Goal: Task Accomplishment & Management: Manage account settings

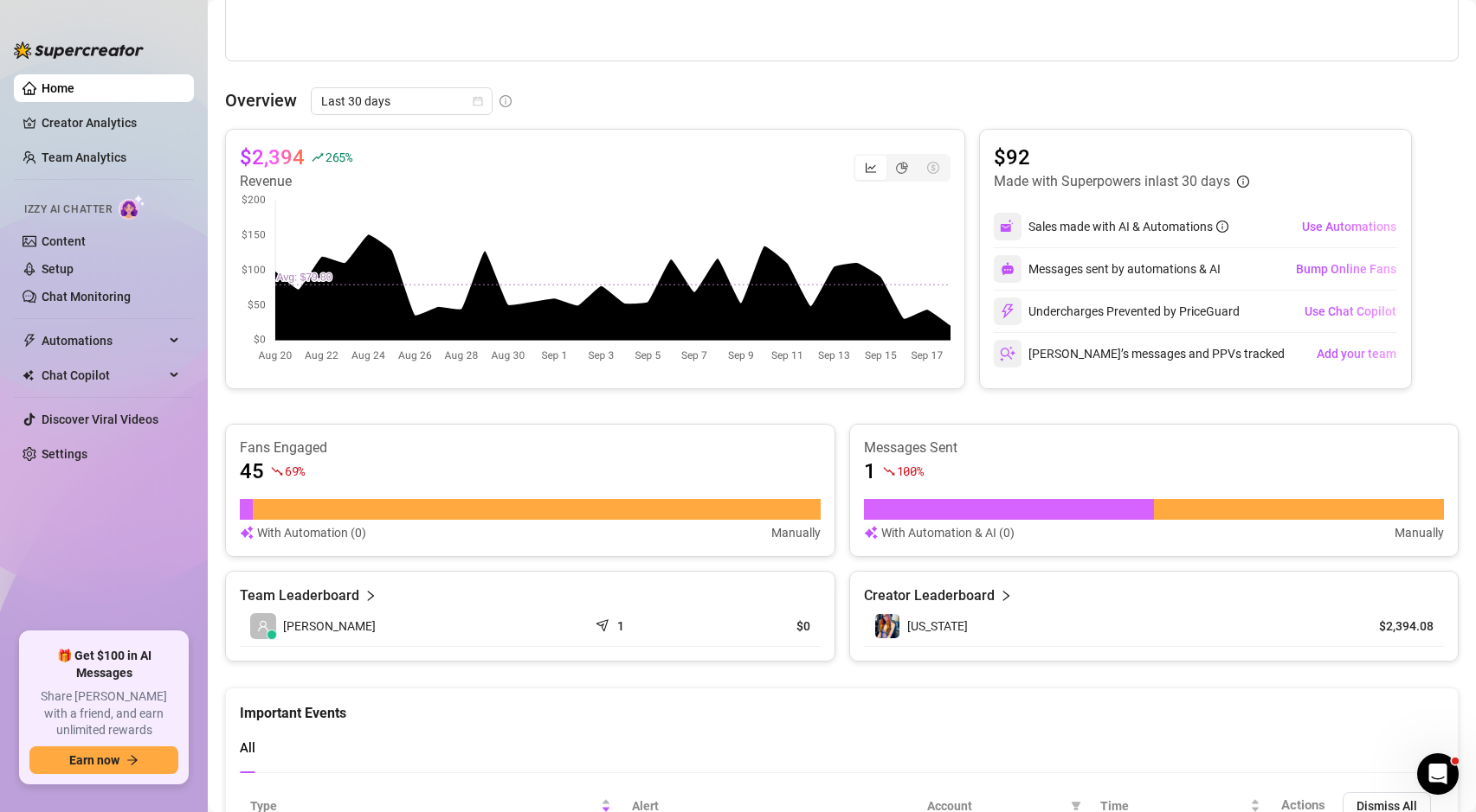
scroll to position [399, 0]
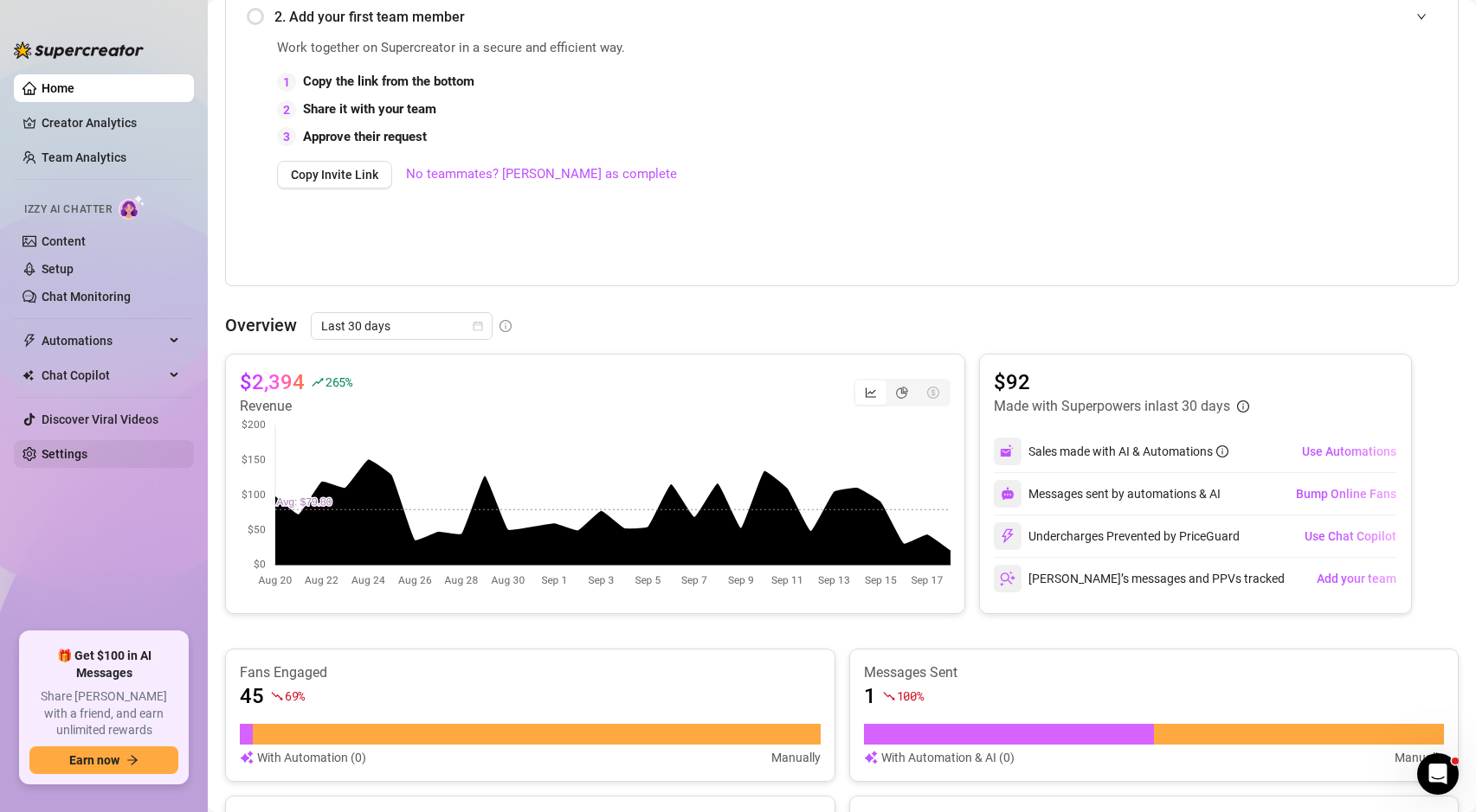
click at [65, 461] on link "Settings" at bounding box center [64, 453] width 46 height 14
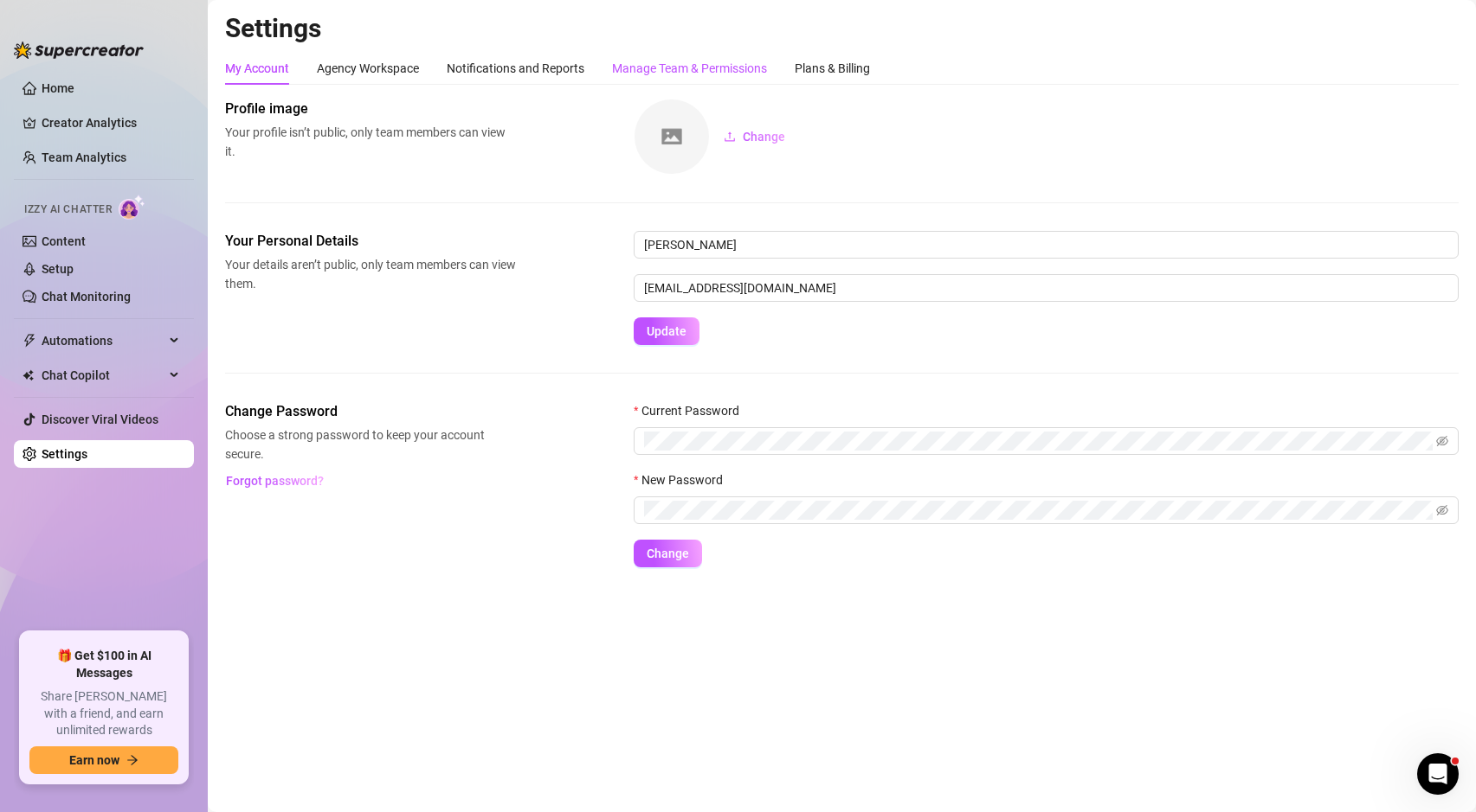
click at [670, 63] on div "Manage Team & Permissions" at bounding box center [690, 68] width 155 height 19
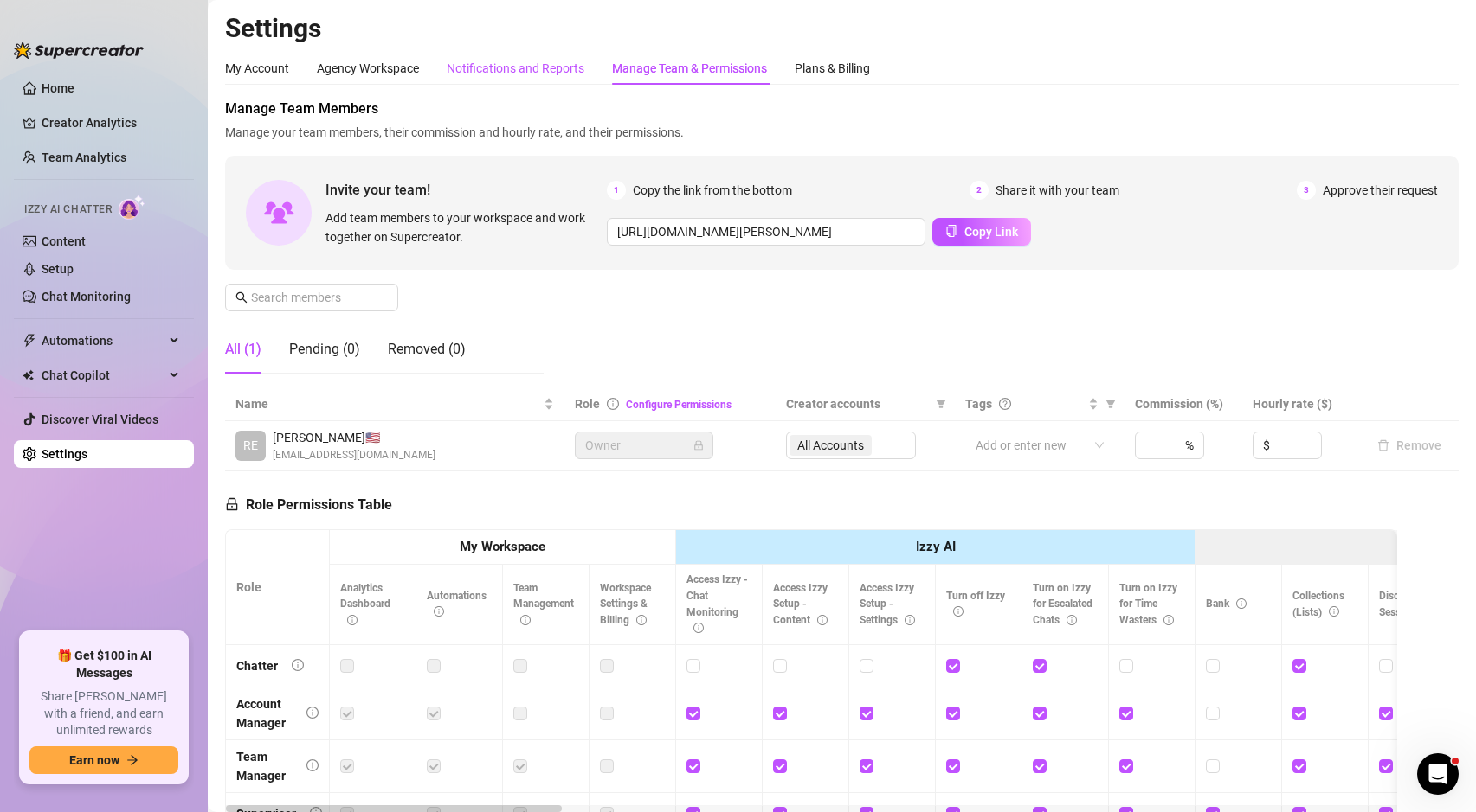
click at [559, 70] on div "Notifications and Reports" at bounding box center [515, 68] width 138 height 19
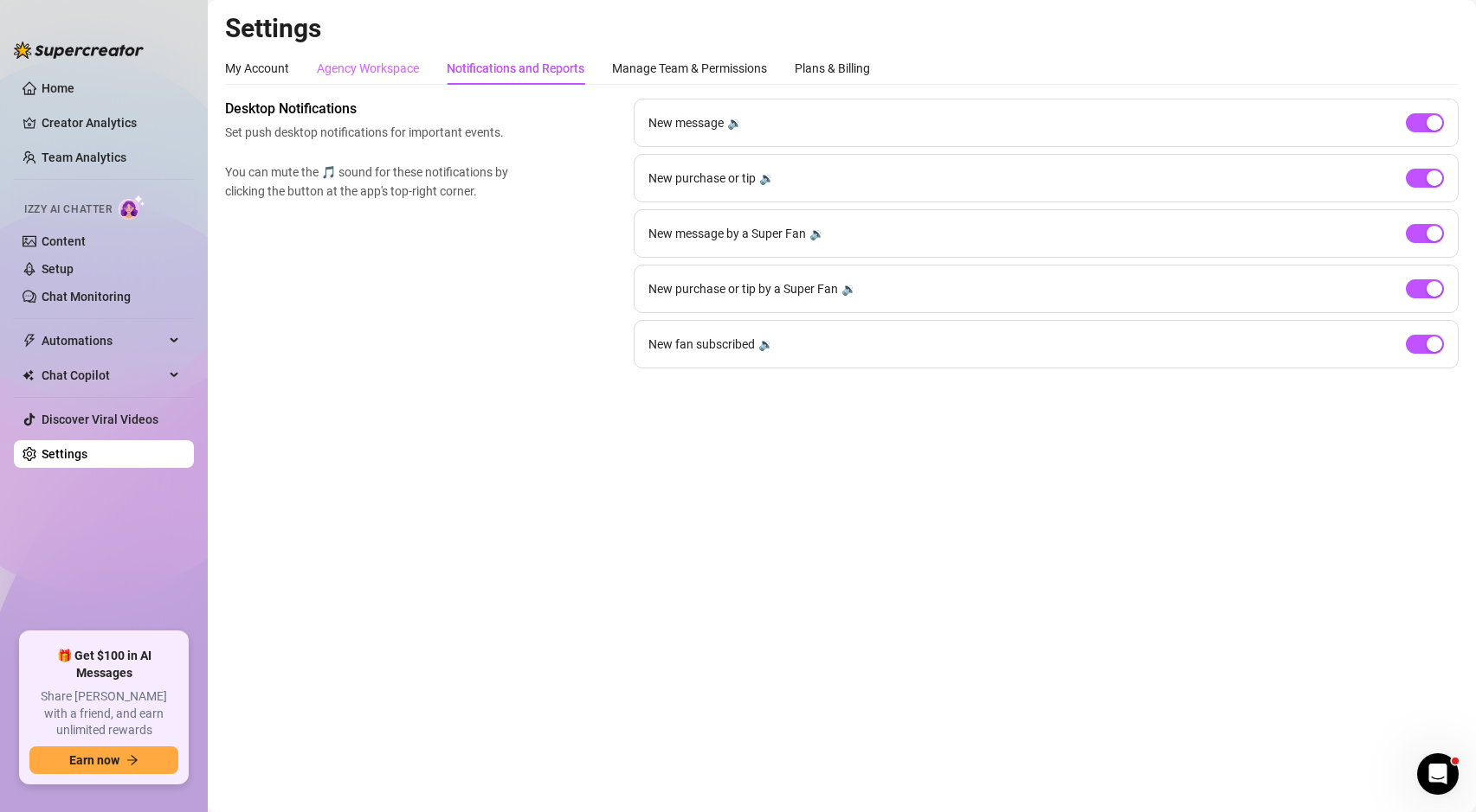
click at [353, 57] on div "Agency Workspace" at bounding box center [367, 68] width 102 height 32
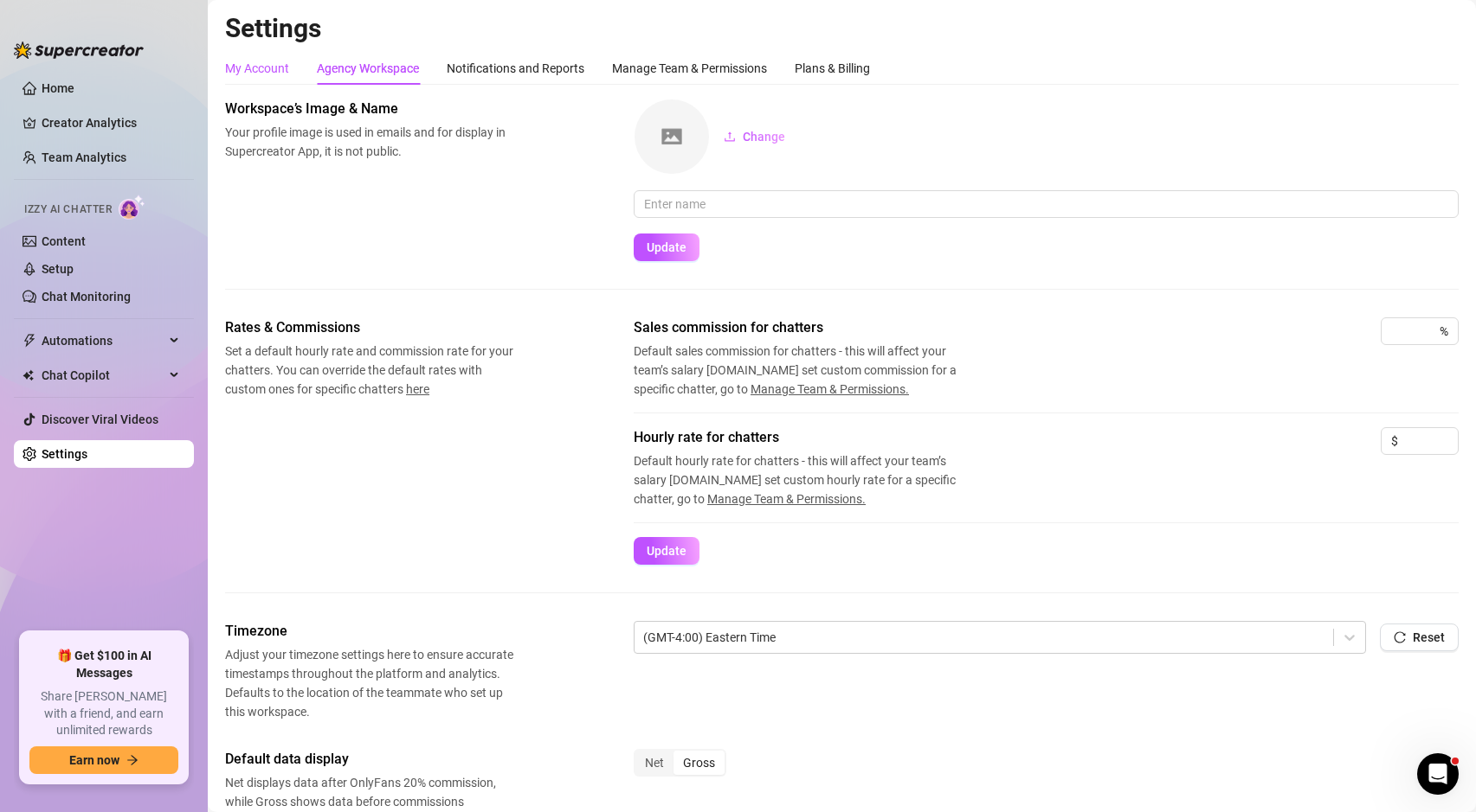
click at [280, 73] on div "My Account" at bounding box center [257, 68] width 64 height 19
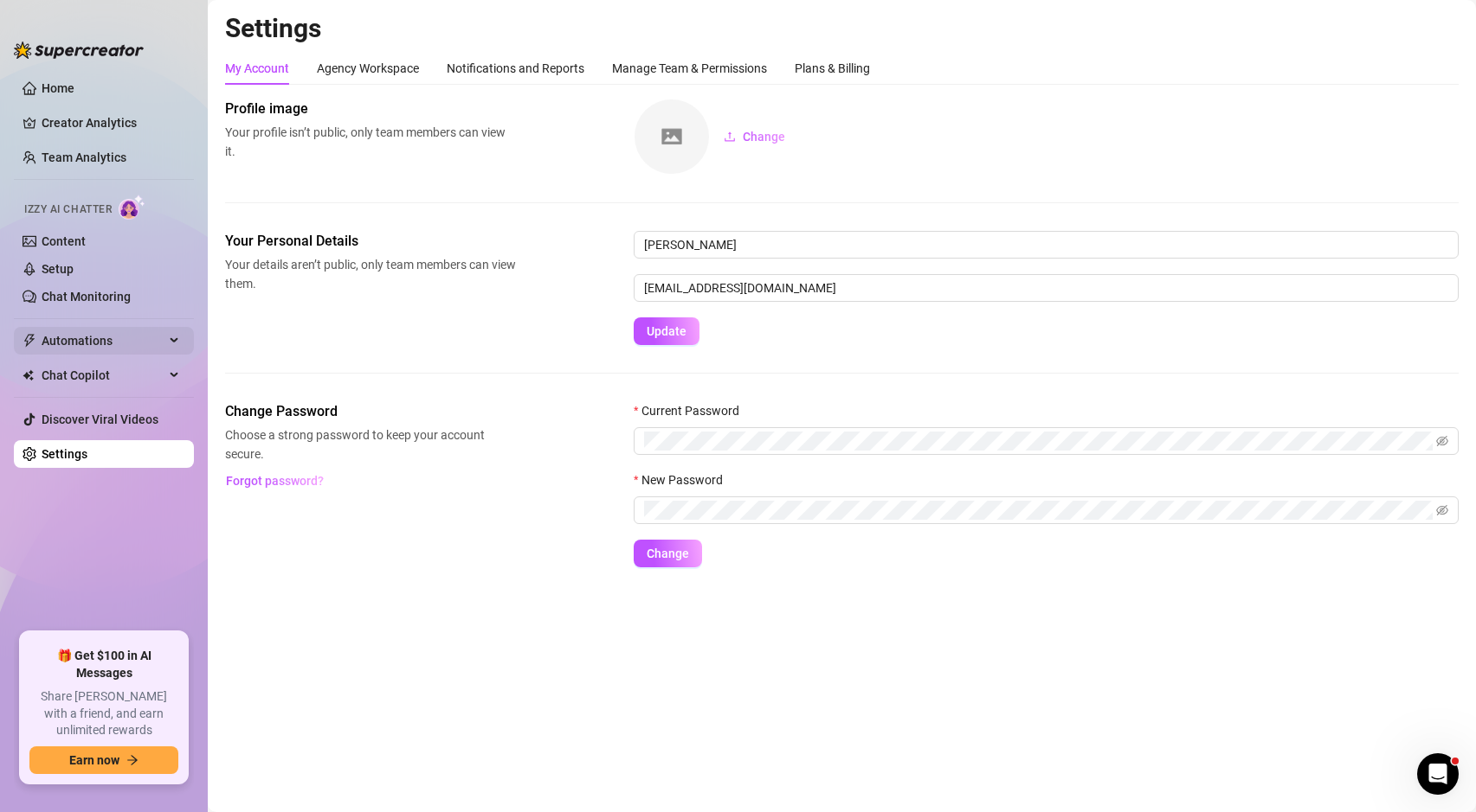
click at [156, 346] on span "Automations" at bounding box center [103, 341] width 123 height 28
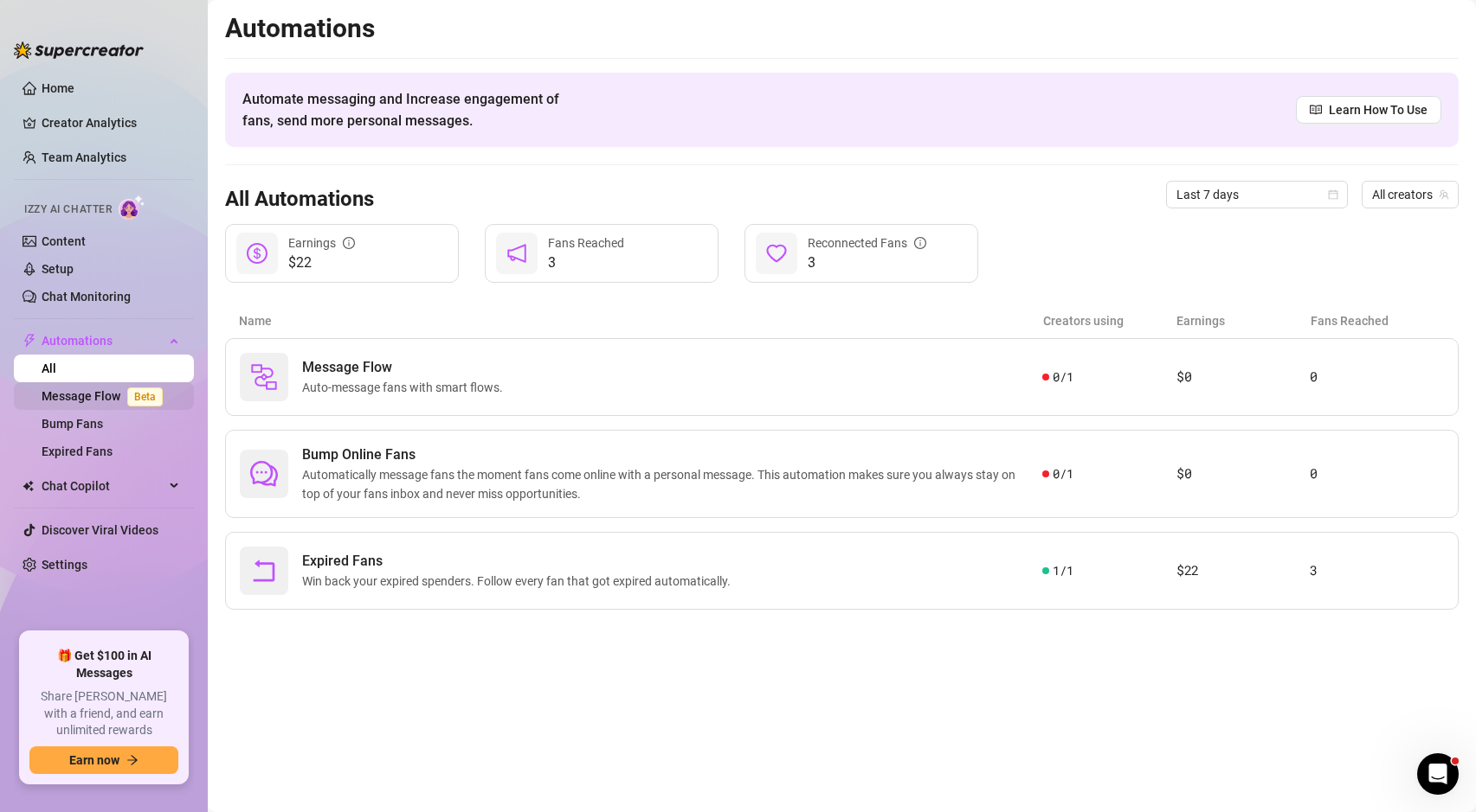
click at [104, 396] on link "Message Flow Beta" at bounding box center [105, 396] width 128 height 14
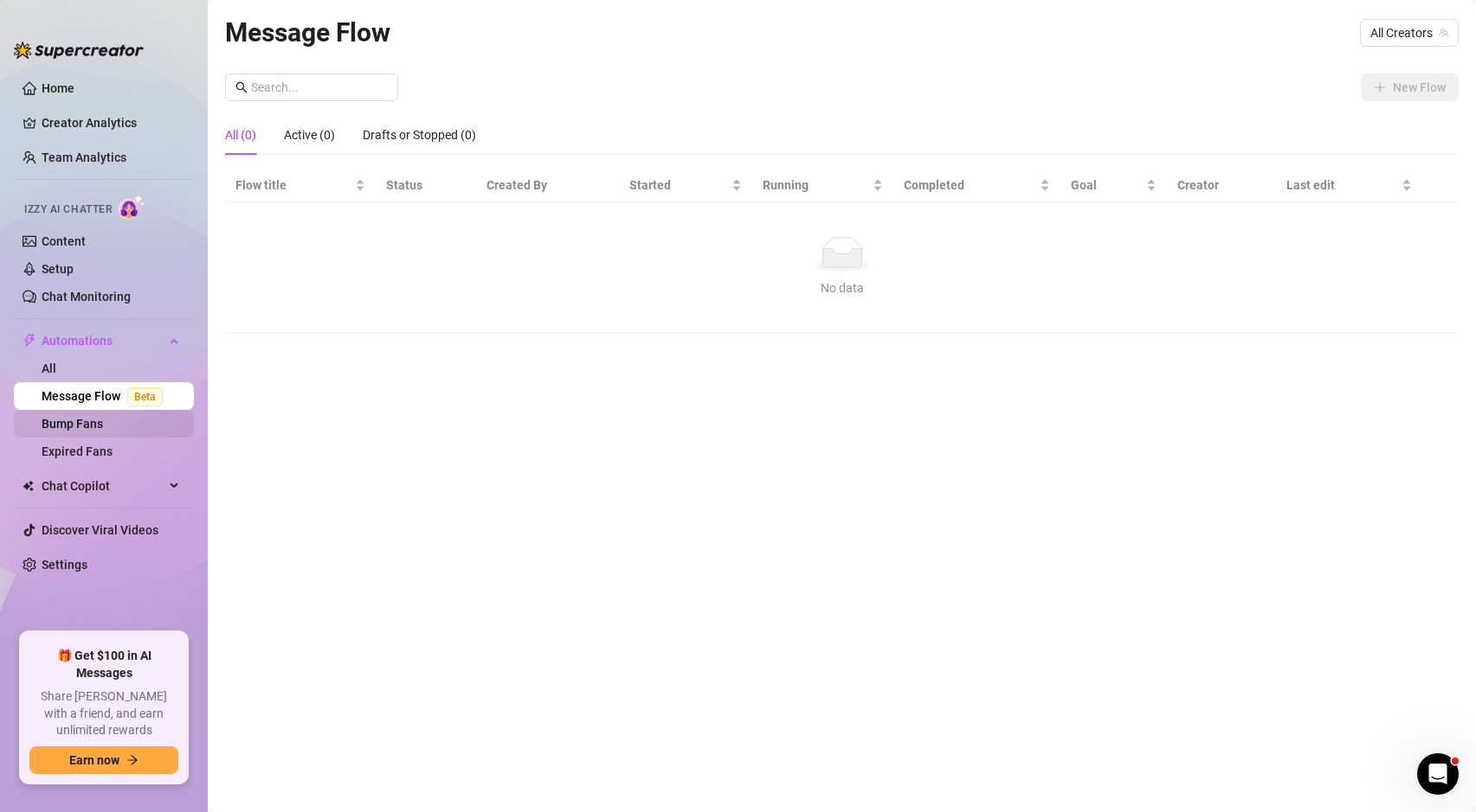
click at [103, 429] on link "Bump Fans" at bounding box center [72, 424] width 61 height 14
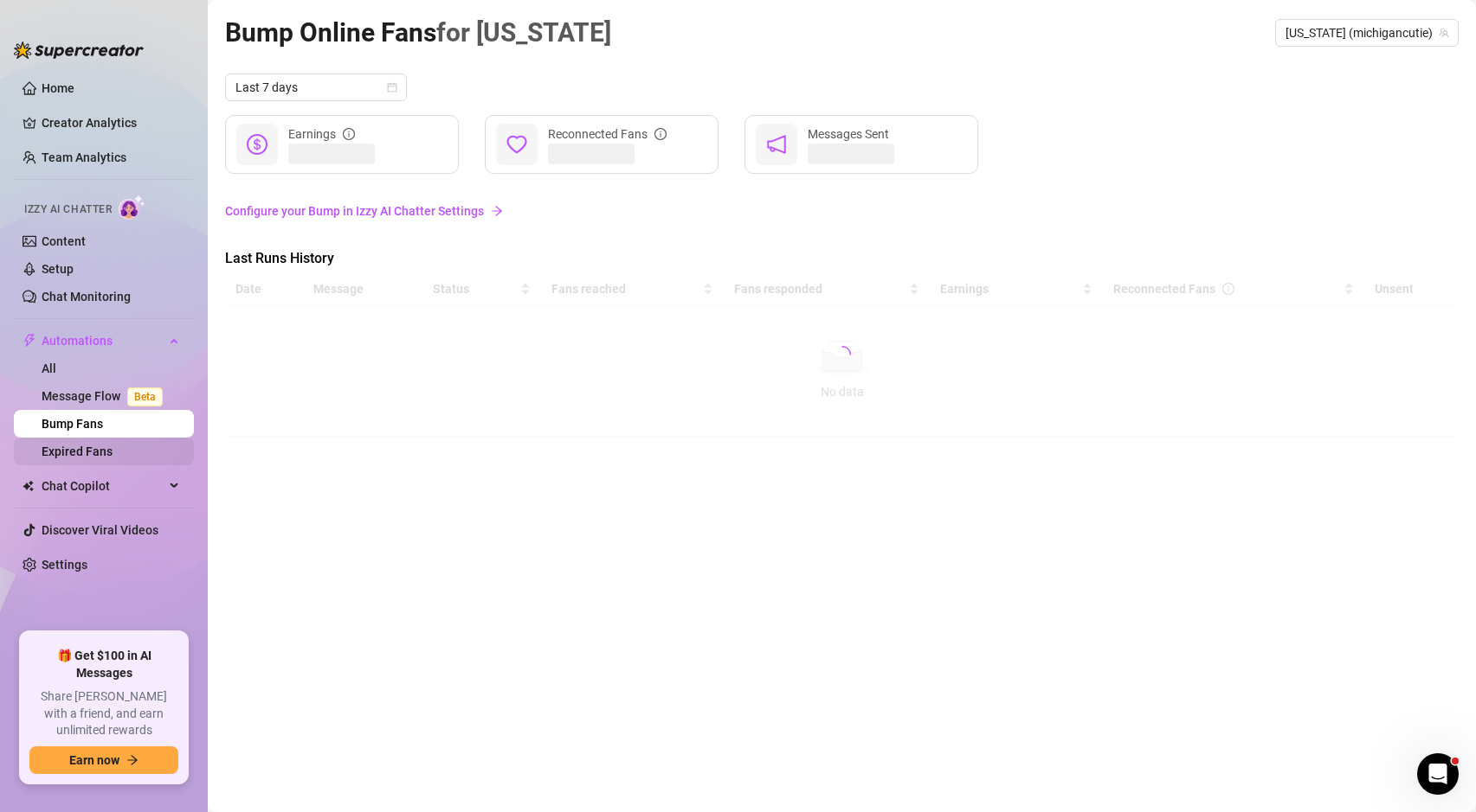
click at [113, 447] on link "Expired Fans" at bounding box center [77, 451] width 71 height 14
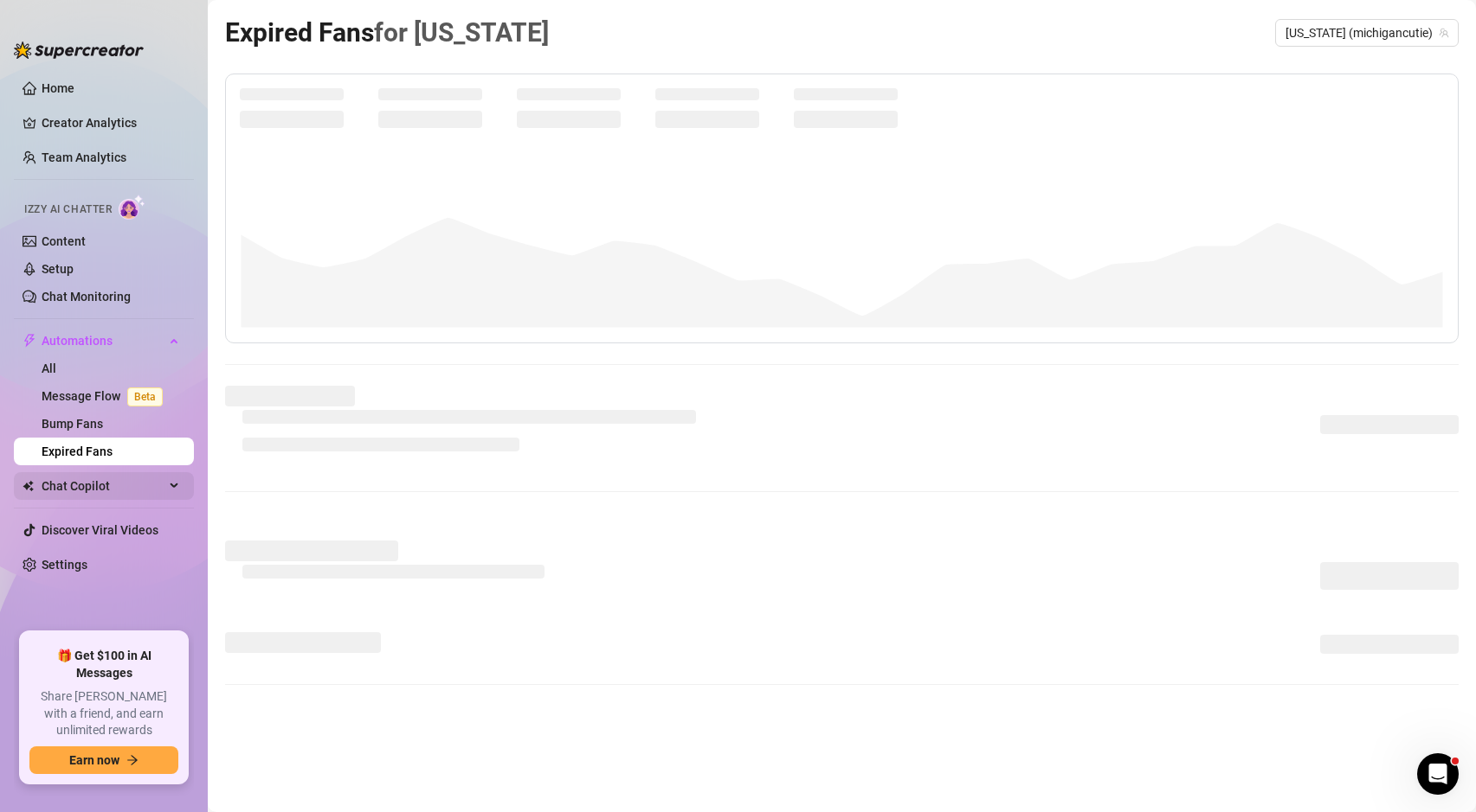
click at [126, 484] on span "Chat Copilot" at bounding box center [103, 486] width 123 height 28
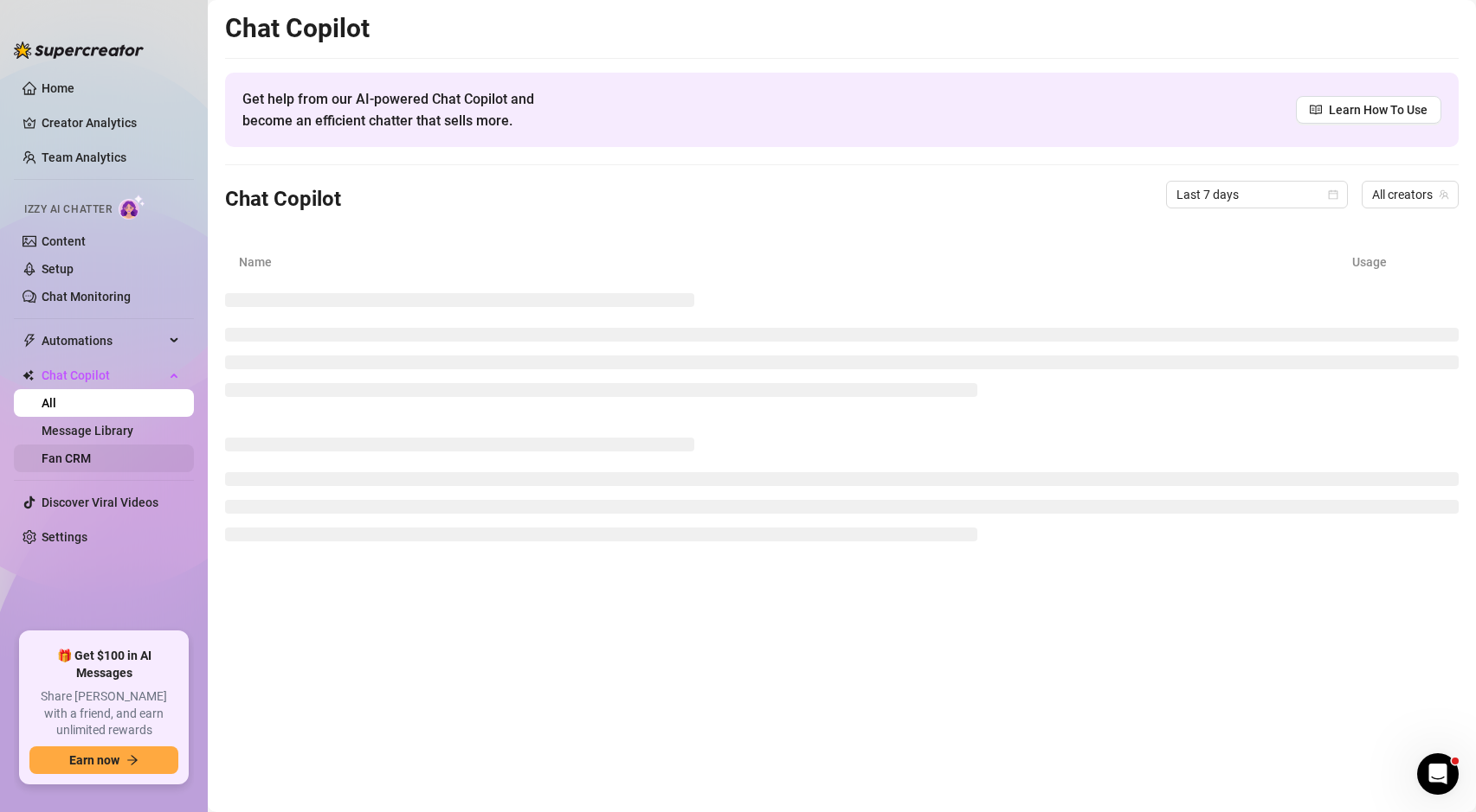
click at [91, 455] on link "Fan CRM" at bounding box center [66, 458] width 50 height 14
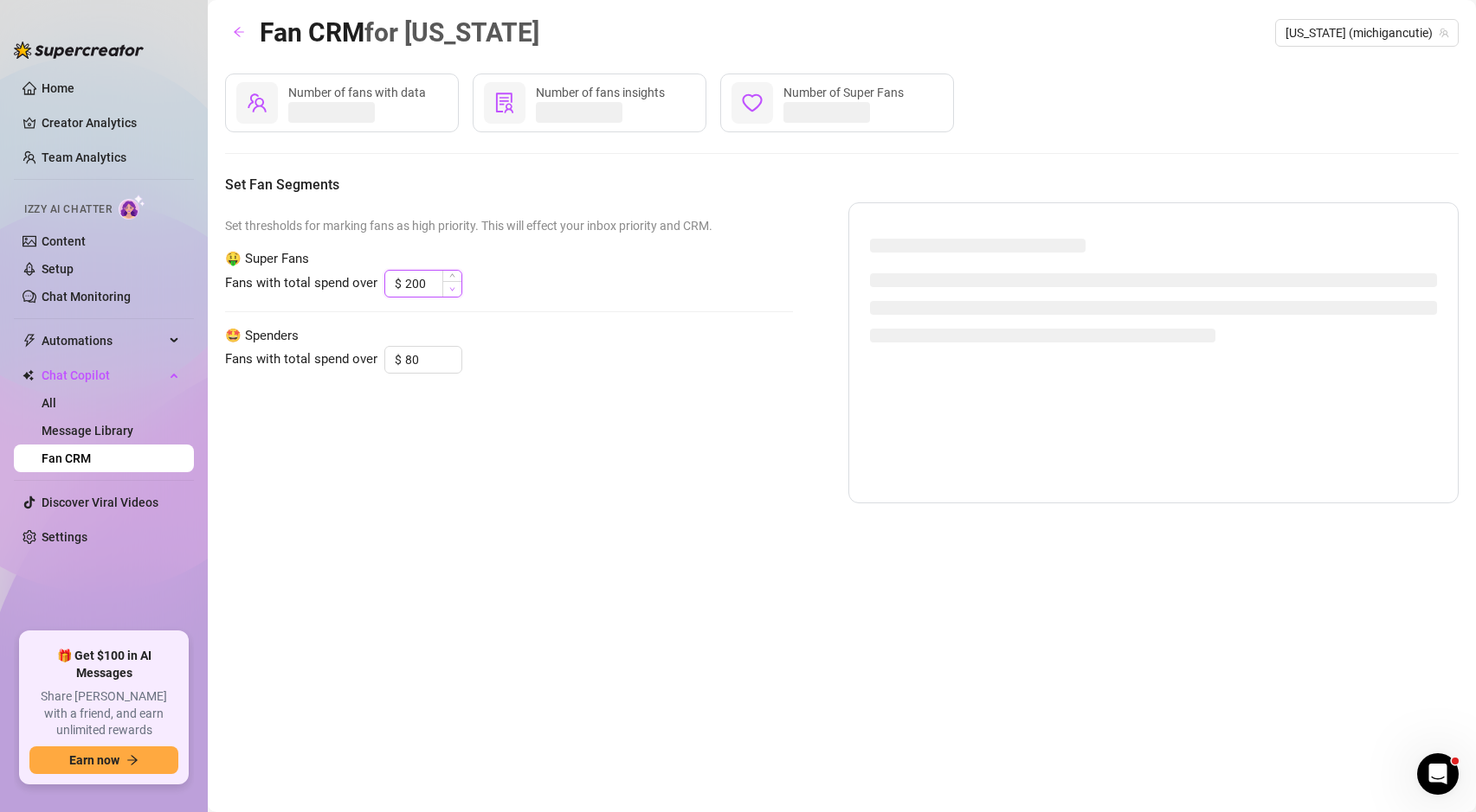
click at [443, 285] on span "Decrease Value" at bounding box center [452, 288] width 19 height 15
click at [448, 273] on span "Increase Value" at bounding box center [452, 278] width 19 height 15
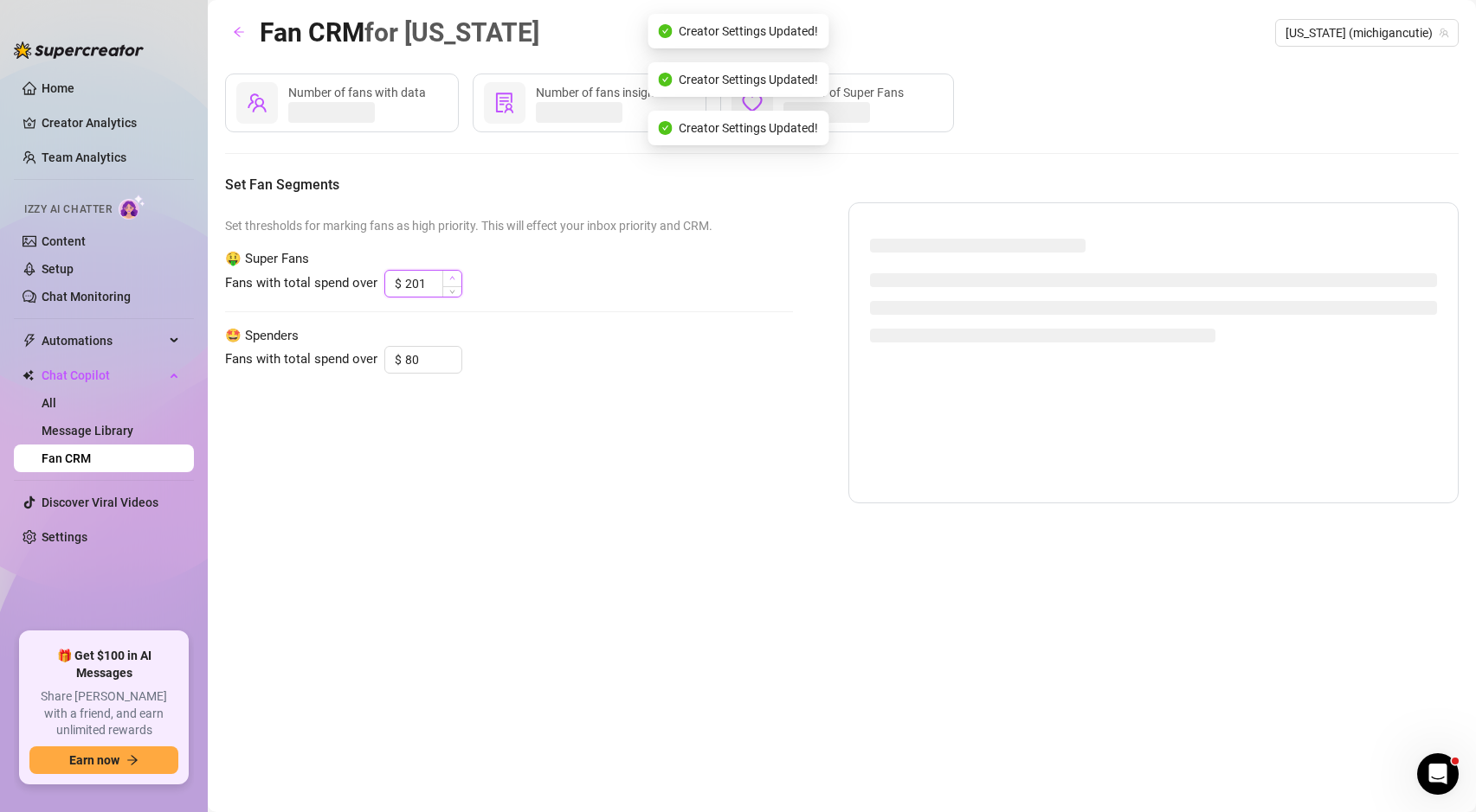
click at [448, 273] on span "Increase Value" at bounding box center [452, 278] width 19 height 15
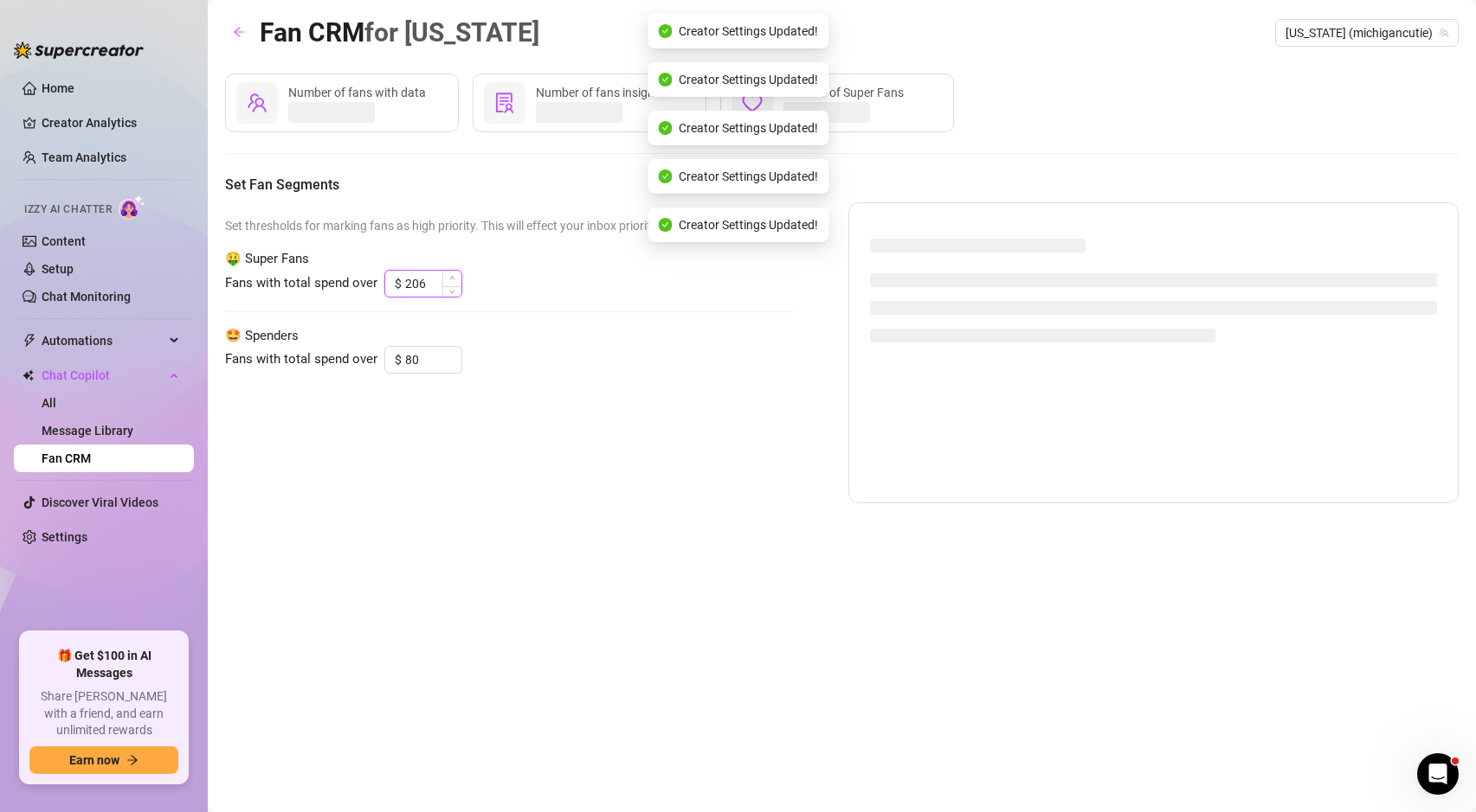
click at [448, 273] on span "Increase Value" at bounding box center [452, 278] width 19 height 15
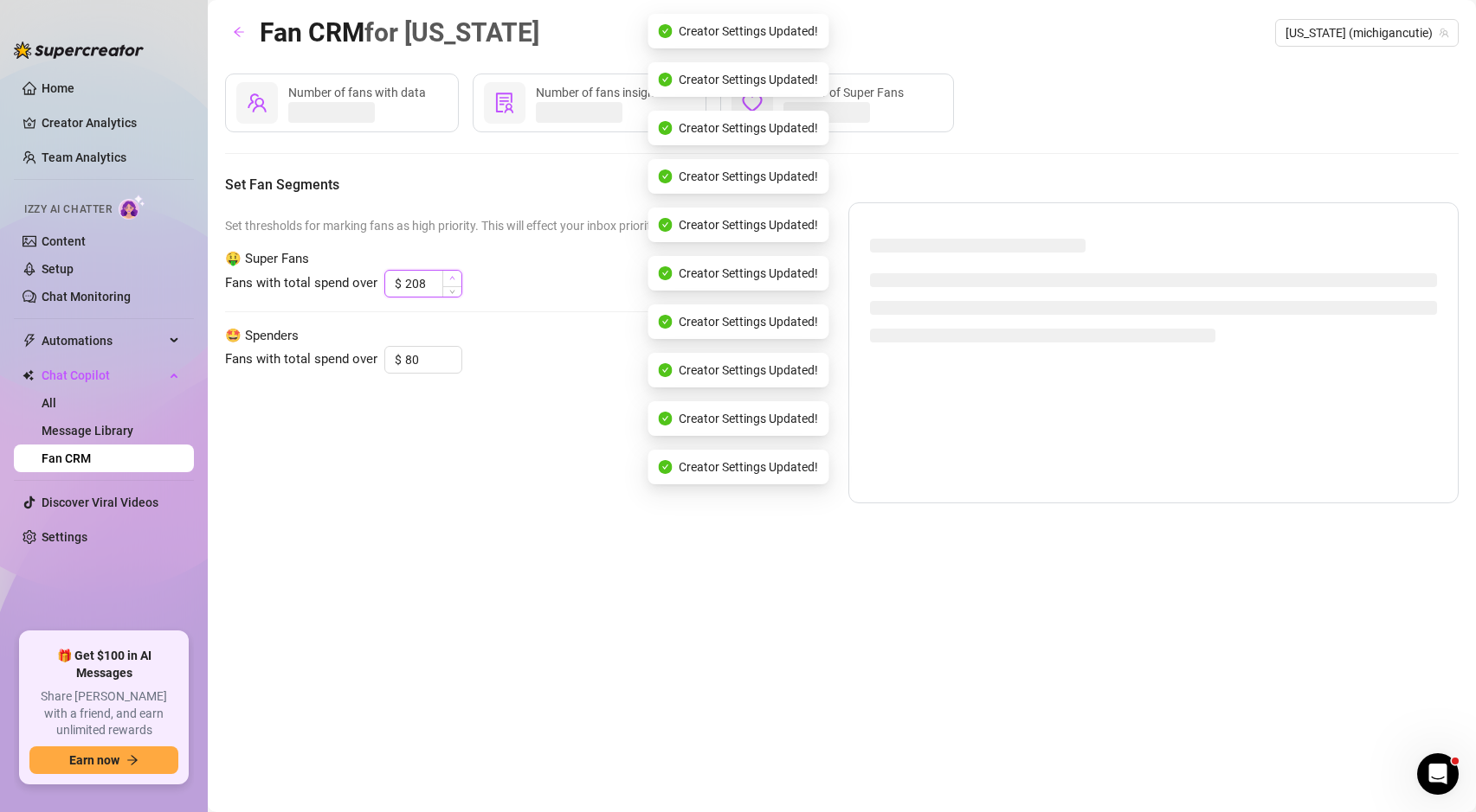
click at [448, 273] on span "Increase Value" at bounding box center [452, 278] width 19 height 15
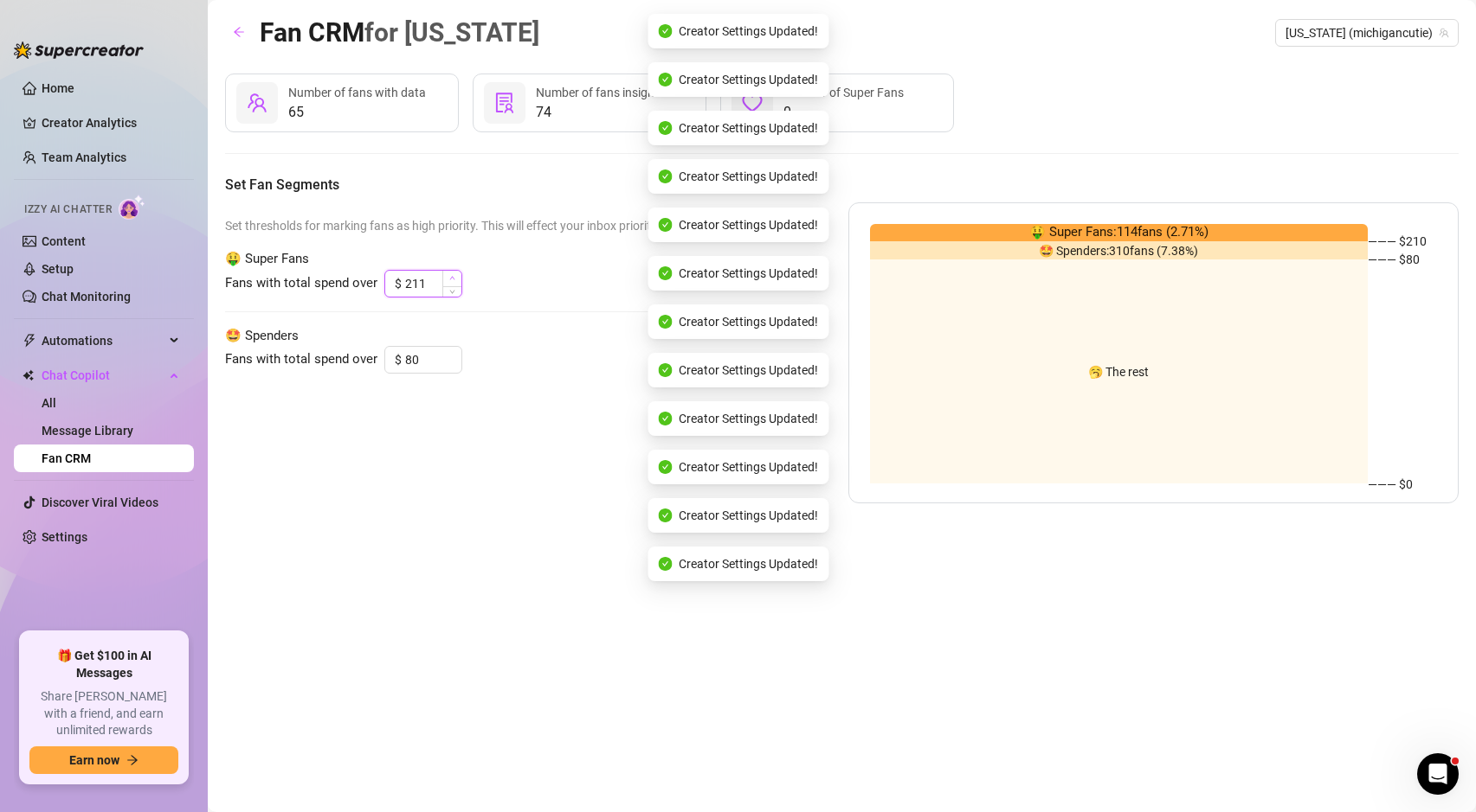
click at [448, 273] on span "Increase Value" at bounding box center [452, 278] width 19 height 15
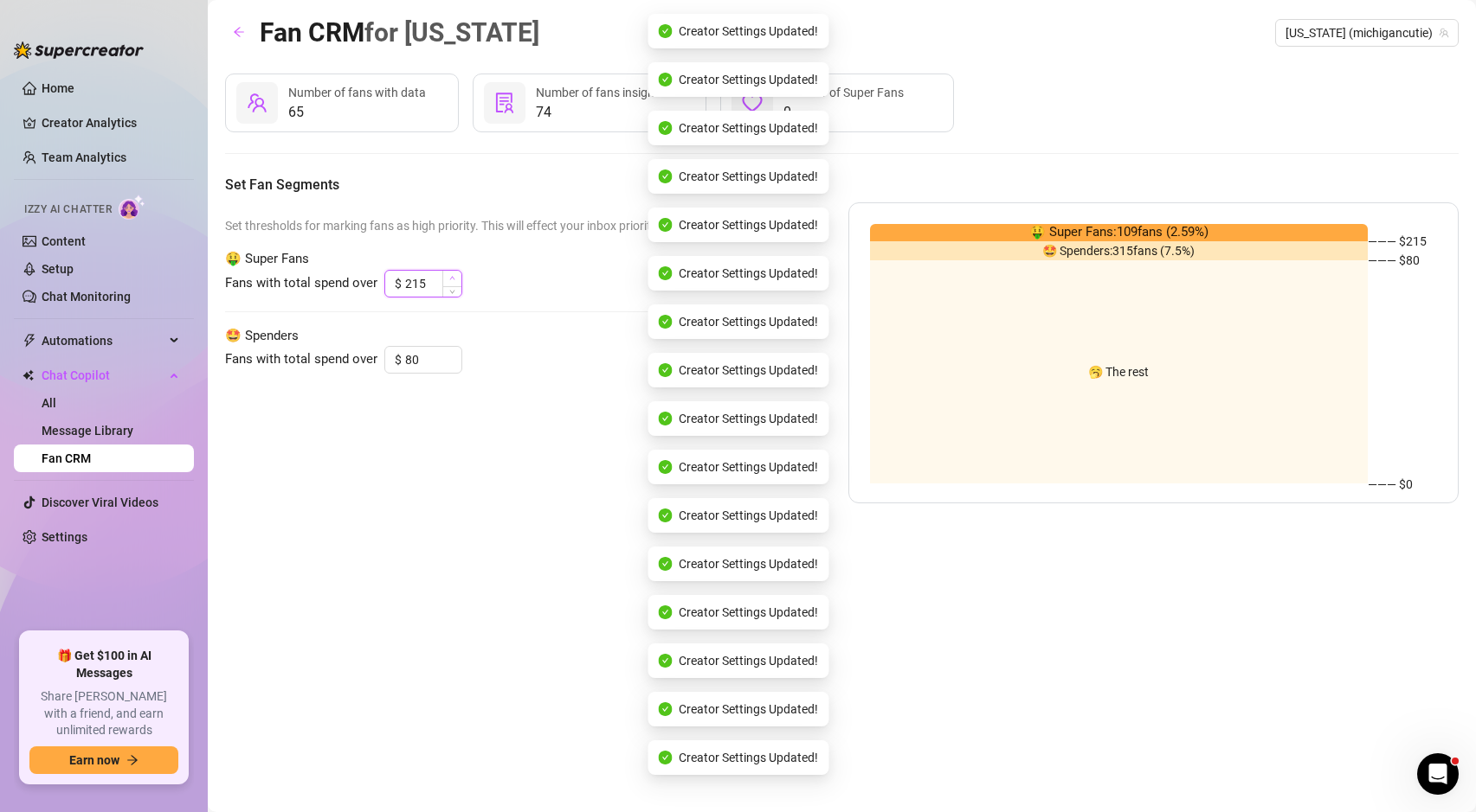
click at [448, 273] on span "Increase Value" at bounding box center [452, 278] width 19 height 15
type input "2"
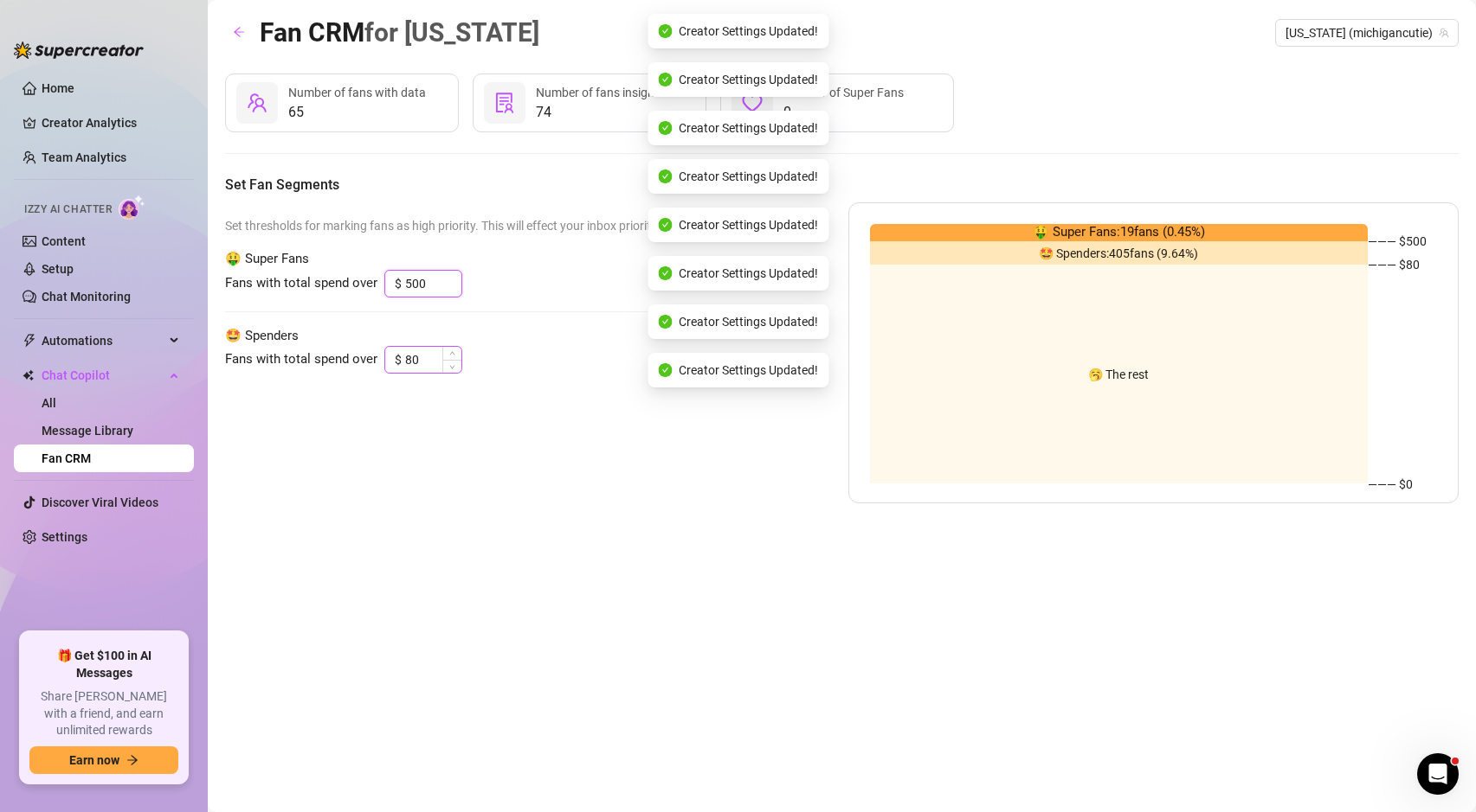
type input "500"
click at [425, 362] on input "80" at bounding box center [433, 360] width 56 height 26
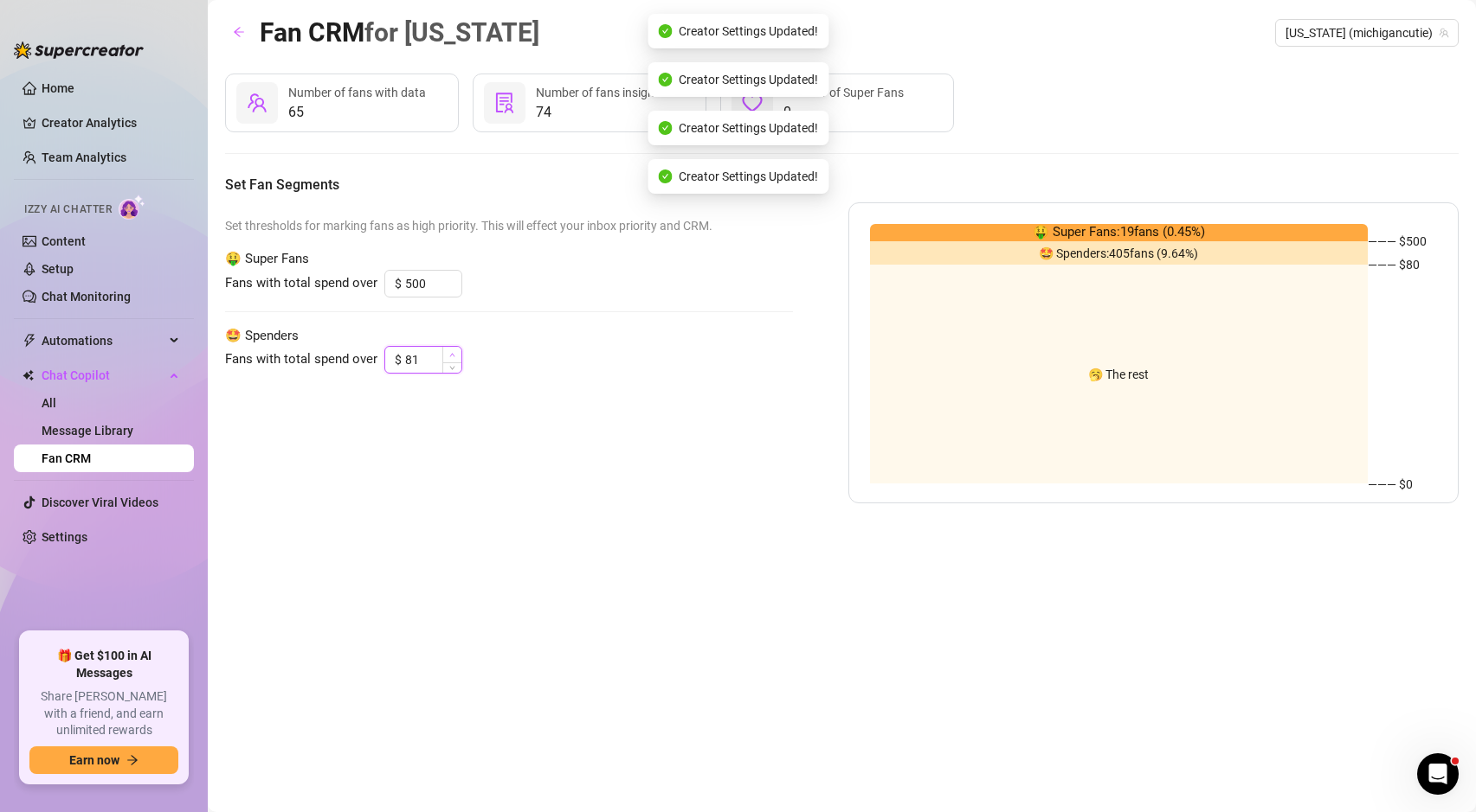
click at [449, 352] on icon "up" at bounding box center [452, 355] width 6 height 6
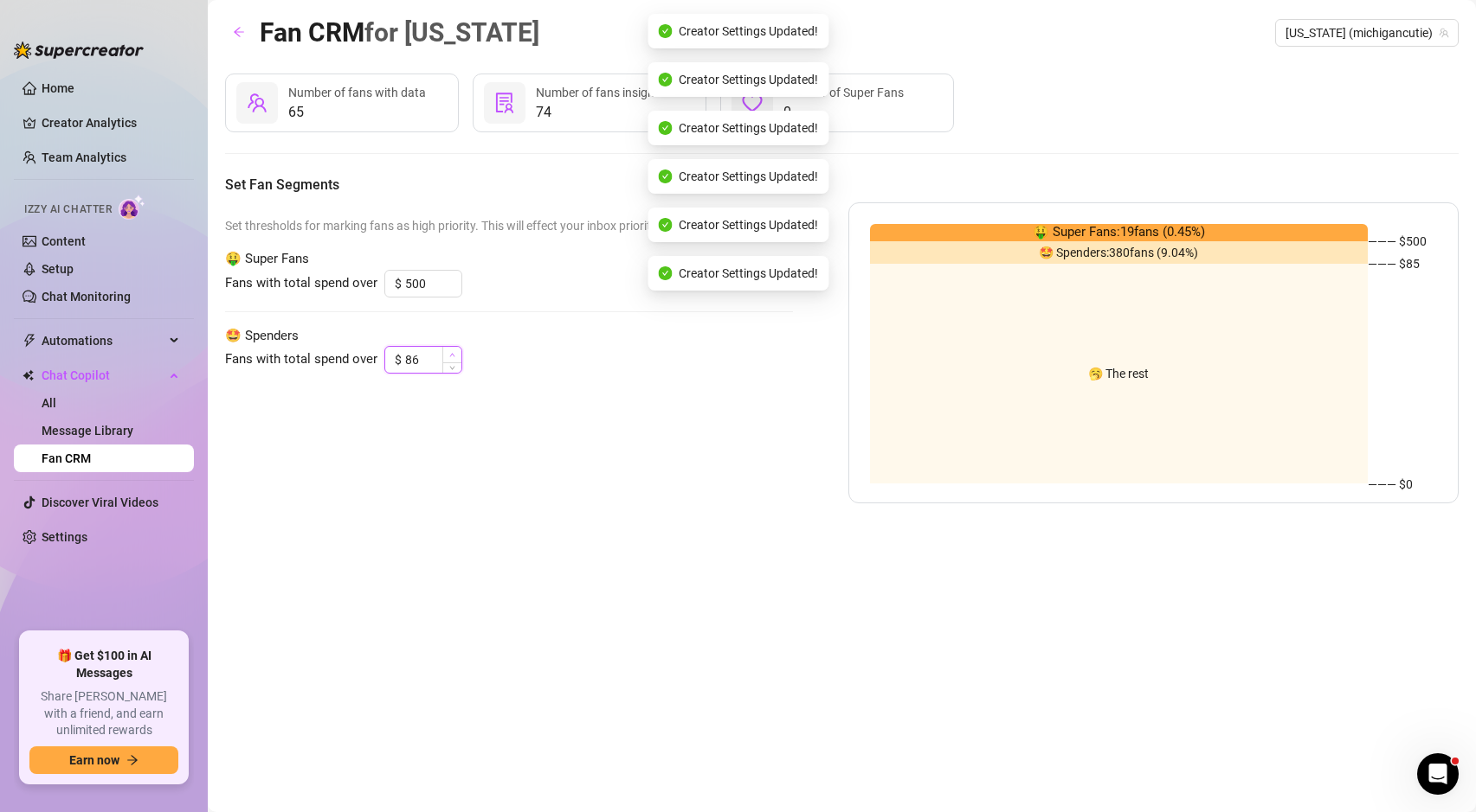
click at [449, 352] on icon "up" at bounding box center [452, 355] width 6 height 6
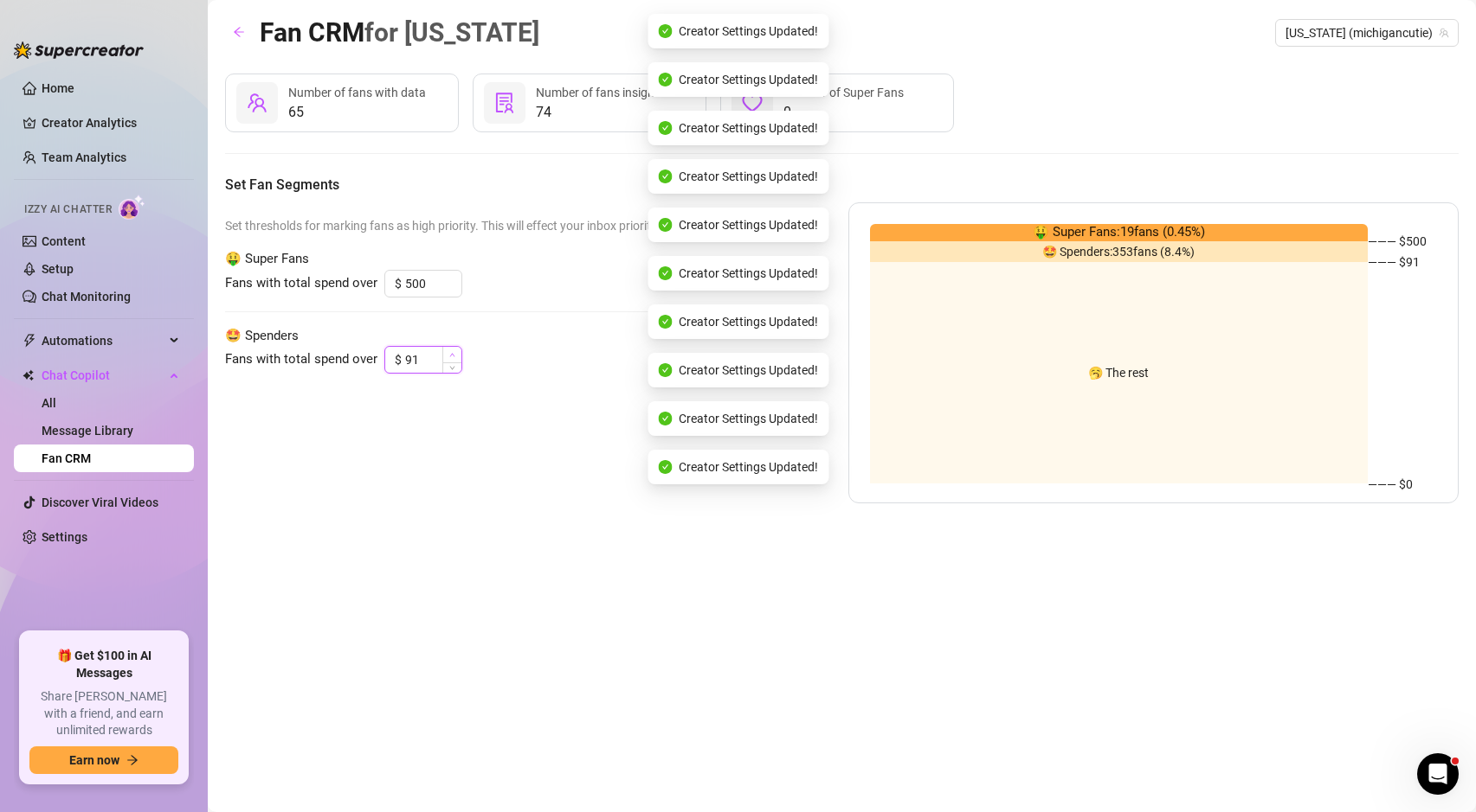
click at [449, 352] on icon "up" at bounding box center [452, 355] width 6 height 6
type input "9"
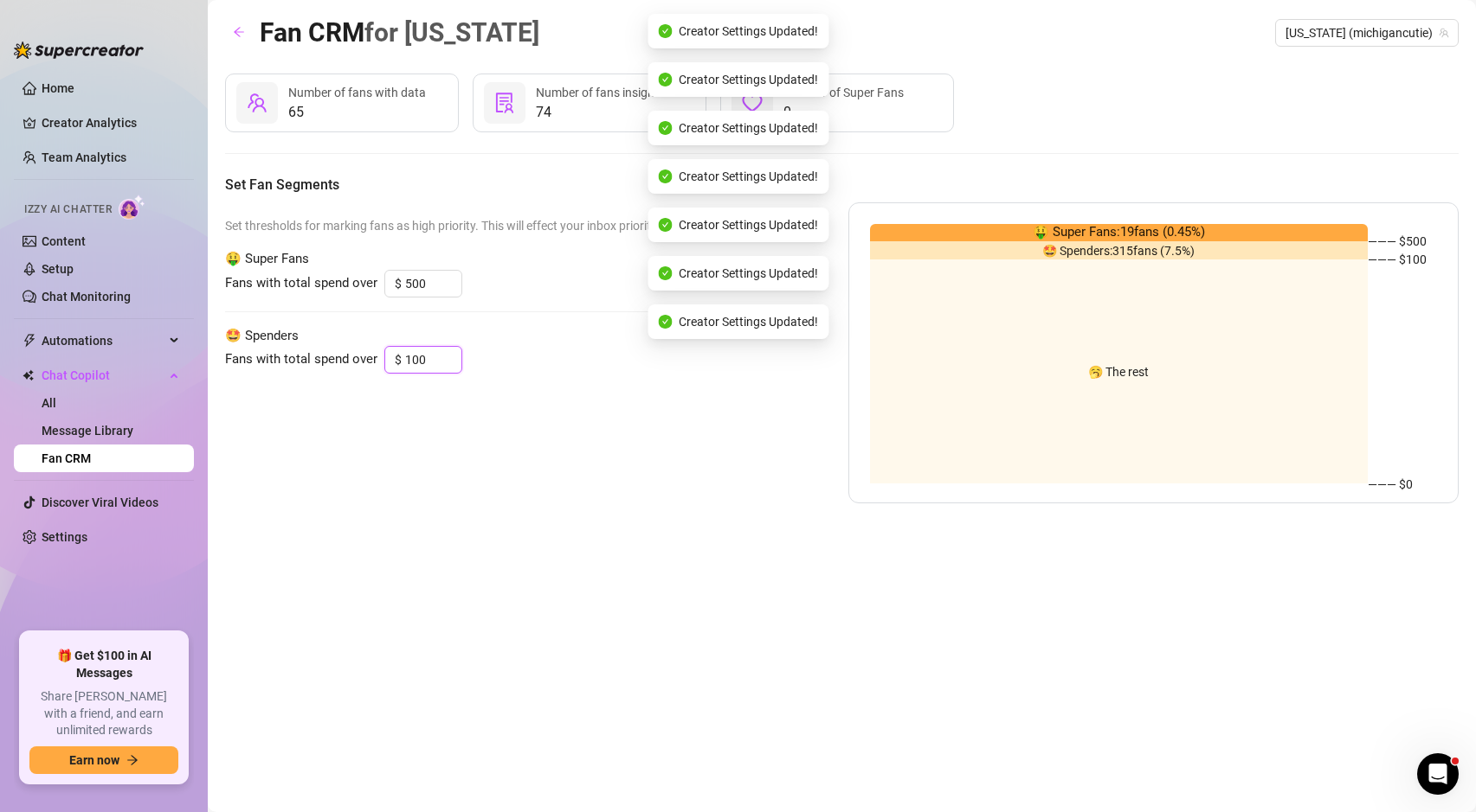
type input "100"
click at [490, 509] on div "Fan CRM for [US_STATE] [US_STATE] (michigancutie) 65 Number of fans with data 7…" at bounding box center [842, 386] width 1233 height 748
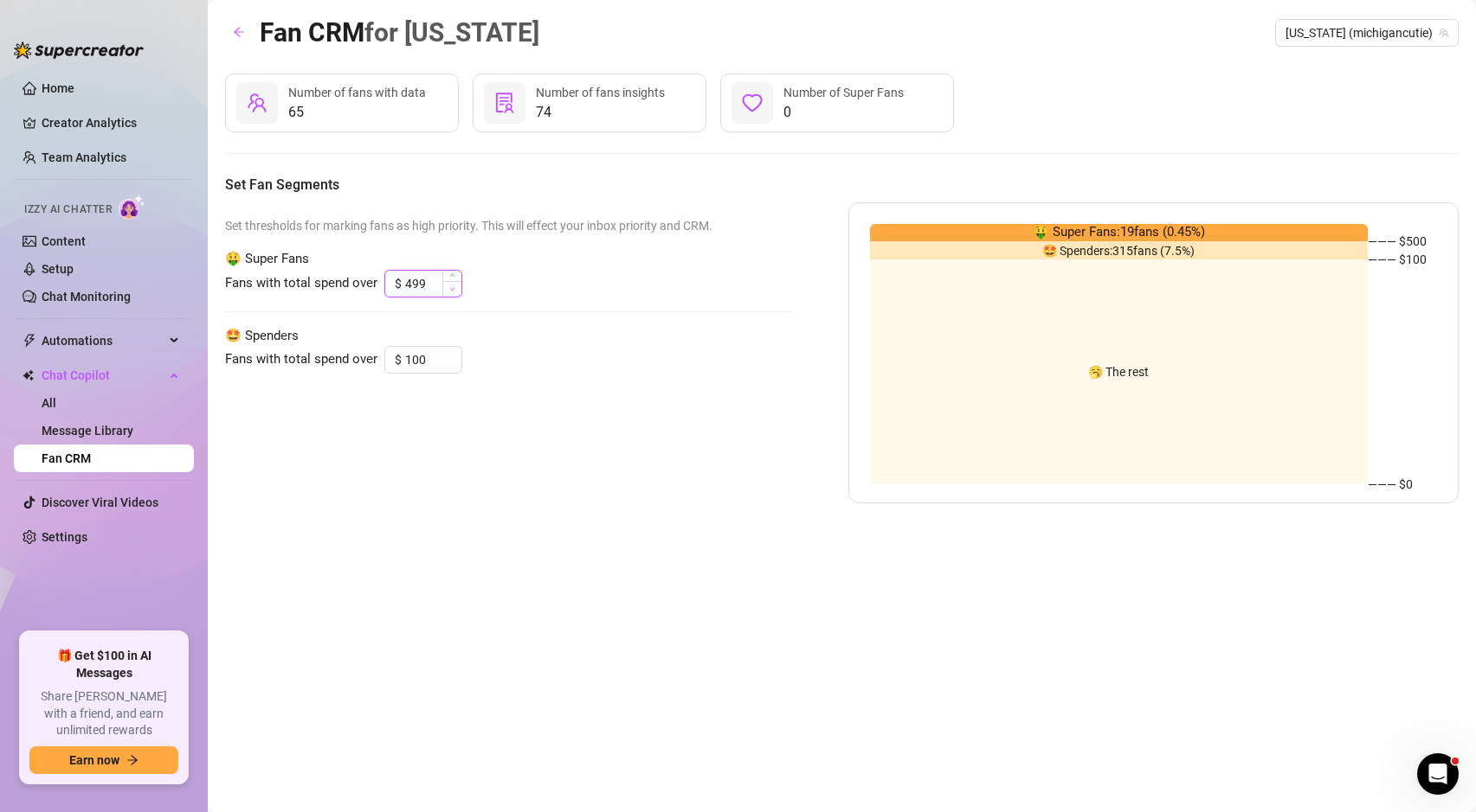
click at [445, 284] on span "Decrease Value" at bounding box center [452, 288] width 19 height 15
type input "400"
click at [451, 365] on icon "down" at bounding box center [452, 365] width 6 height 6
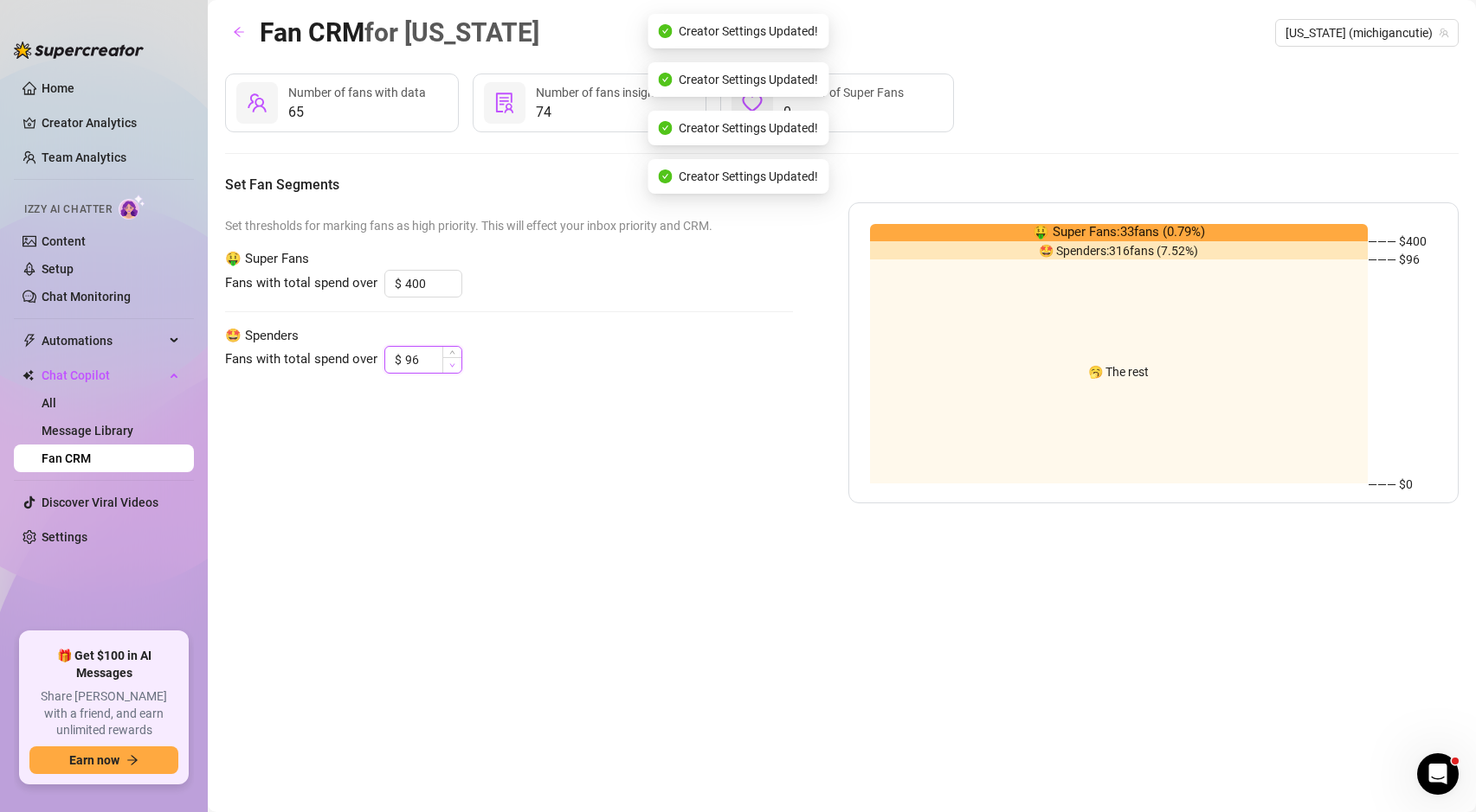
click at [450, 366] on icon "down" at bounding box center [453, 366] width 5 height 4
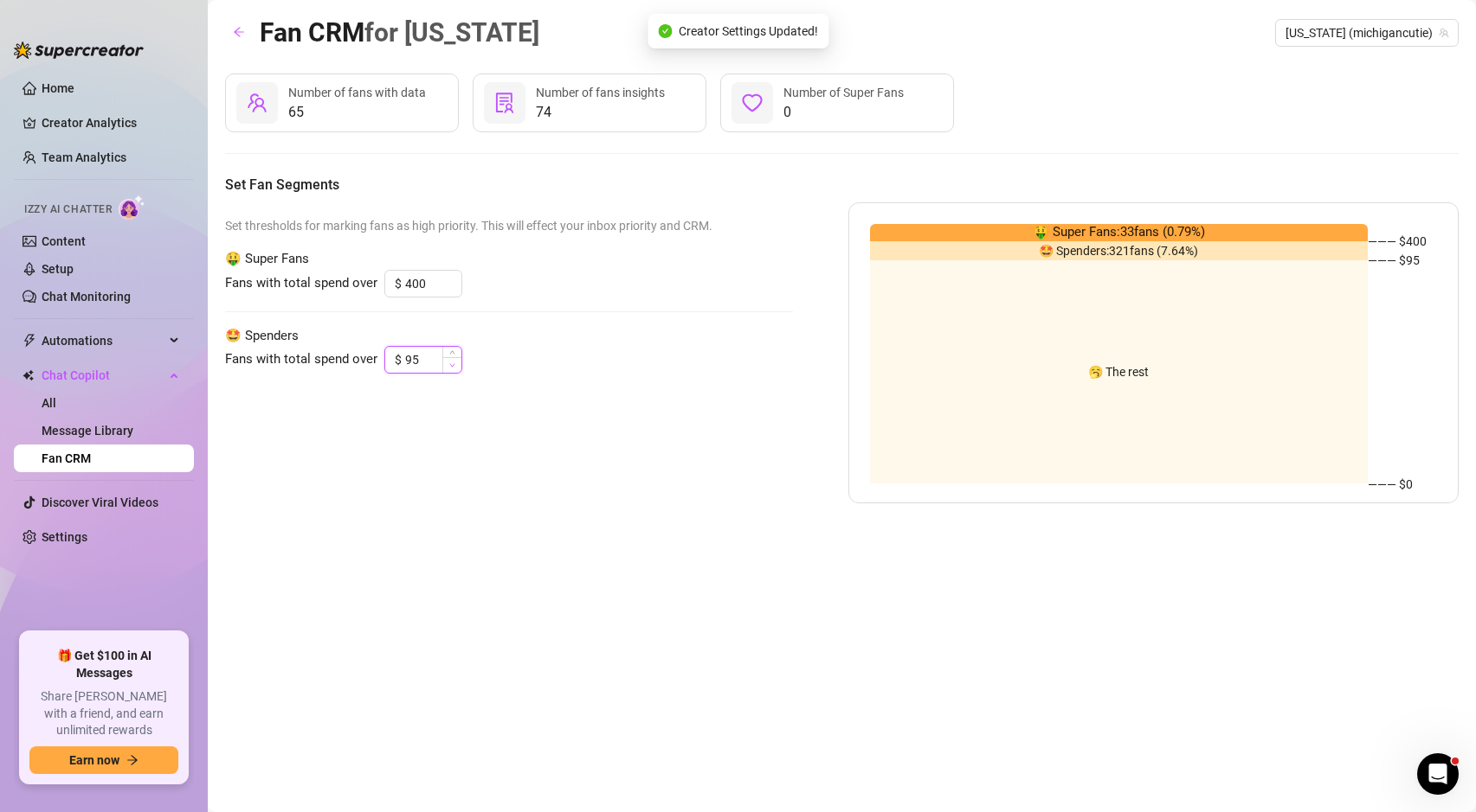
click at [450, 366] on icon "down" at bounding box center [453, 366] width 5 height 4
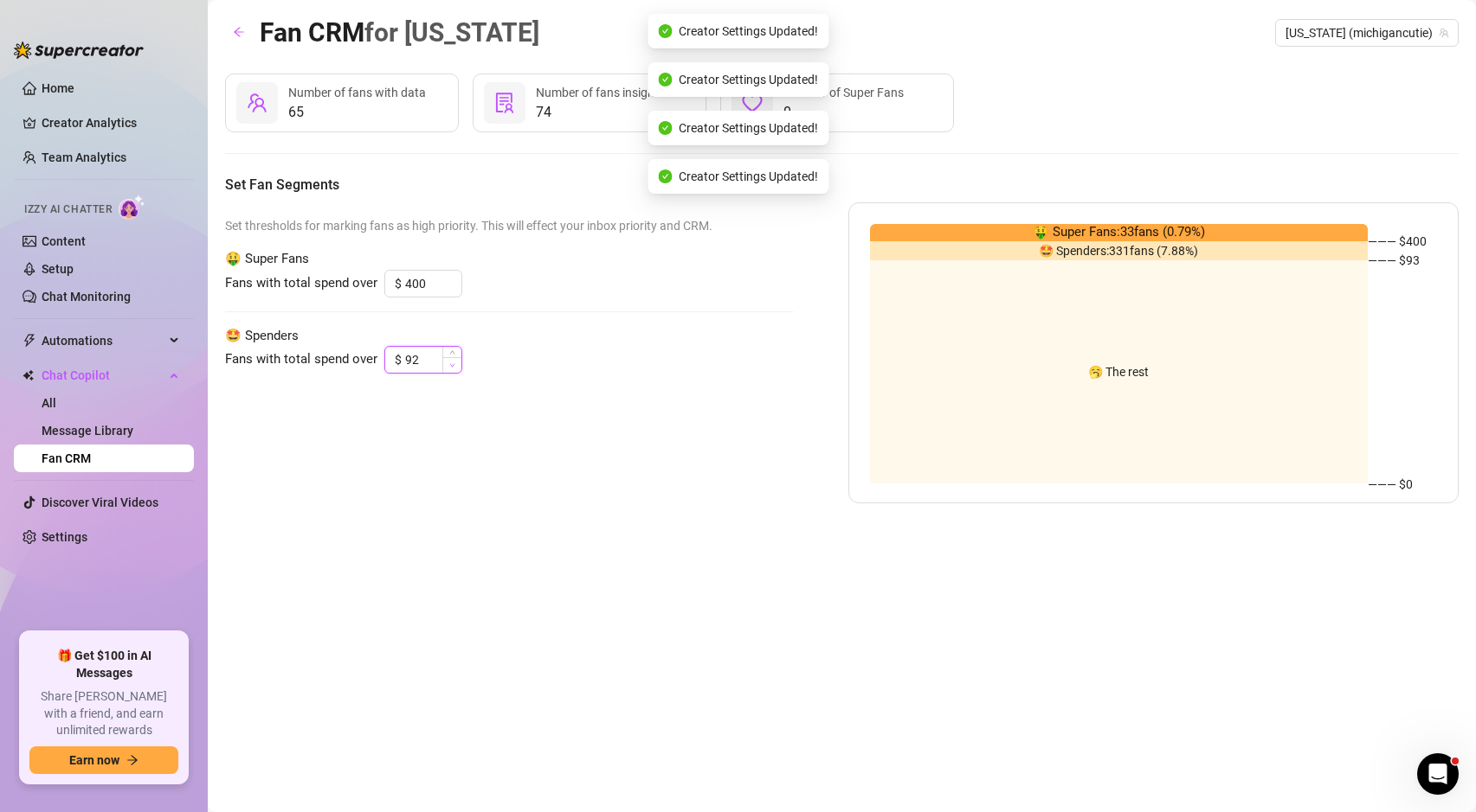
click at [450, 366] on icon "down" at bounding box center [453, 366] width 5 height 4
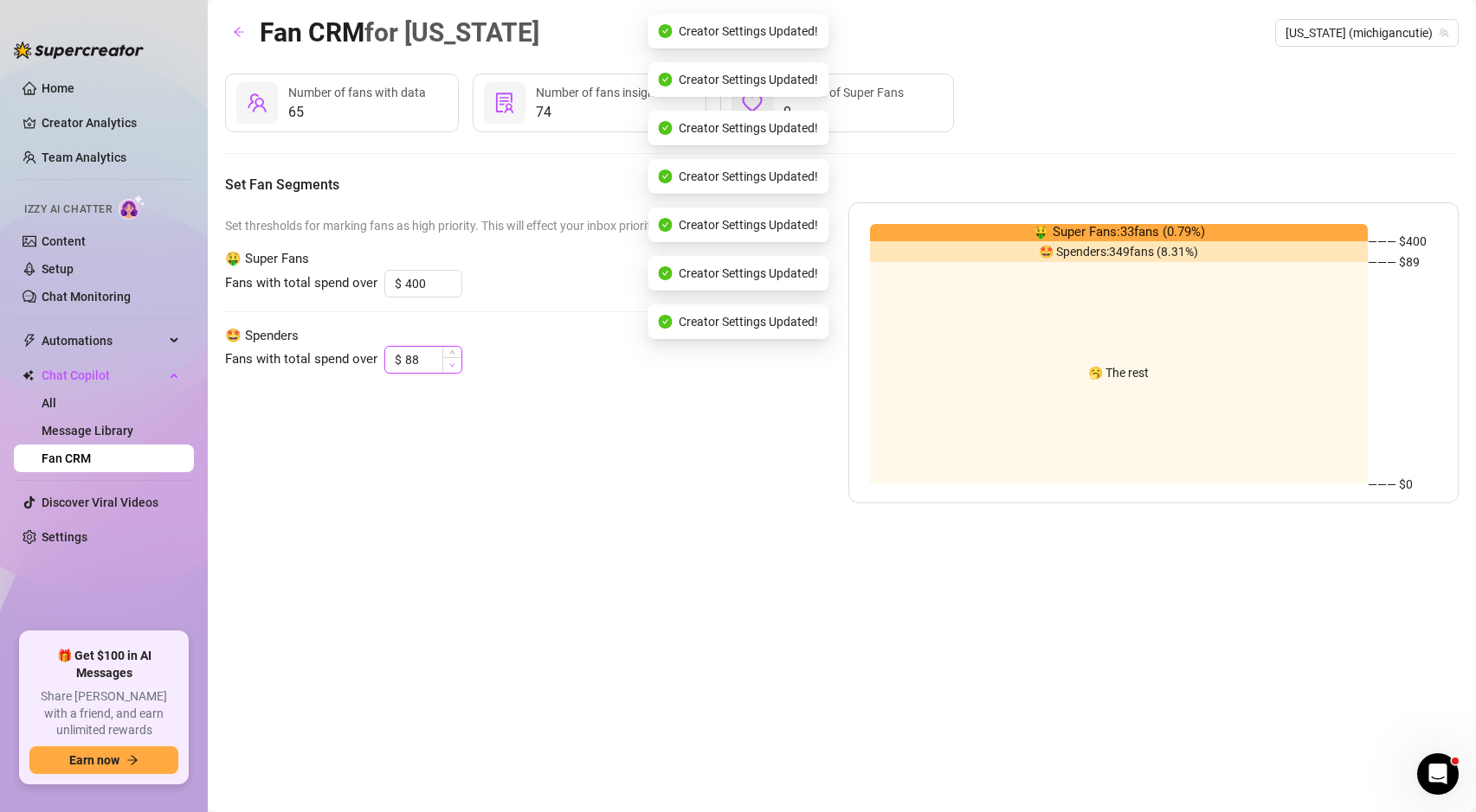
click at [450, 366] on icon "down" at bounding box center [453, 366] width 5 height 4
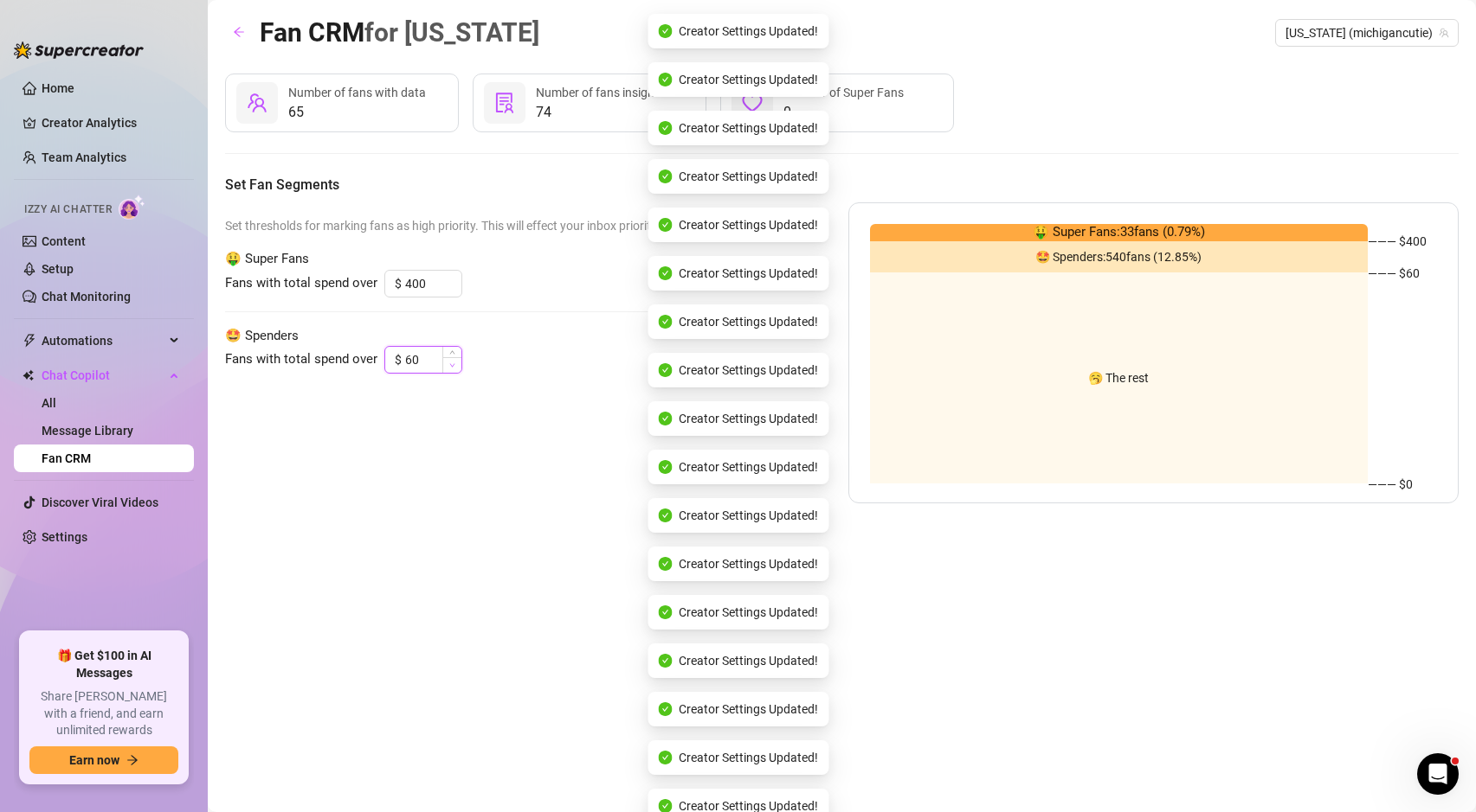
click at [450, 366] on icon "down" at bounding box center [453, 366] width 5 height 4
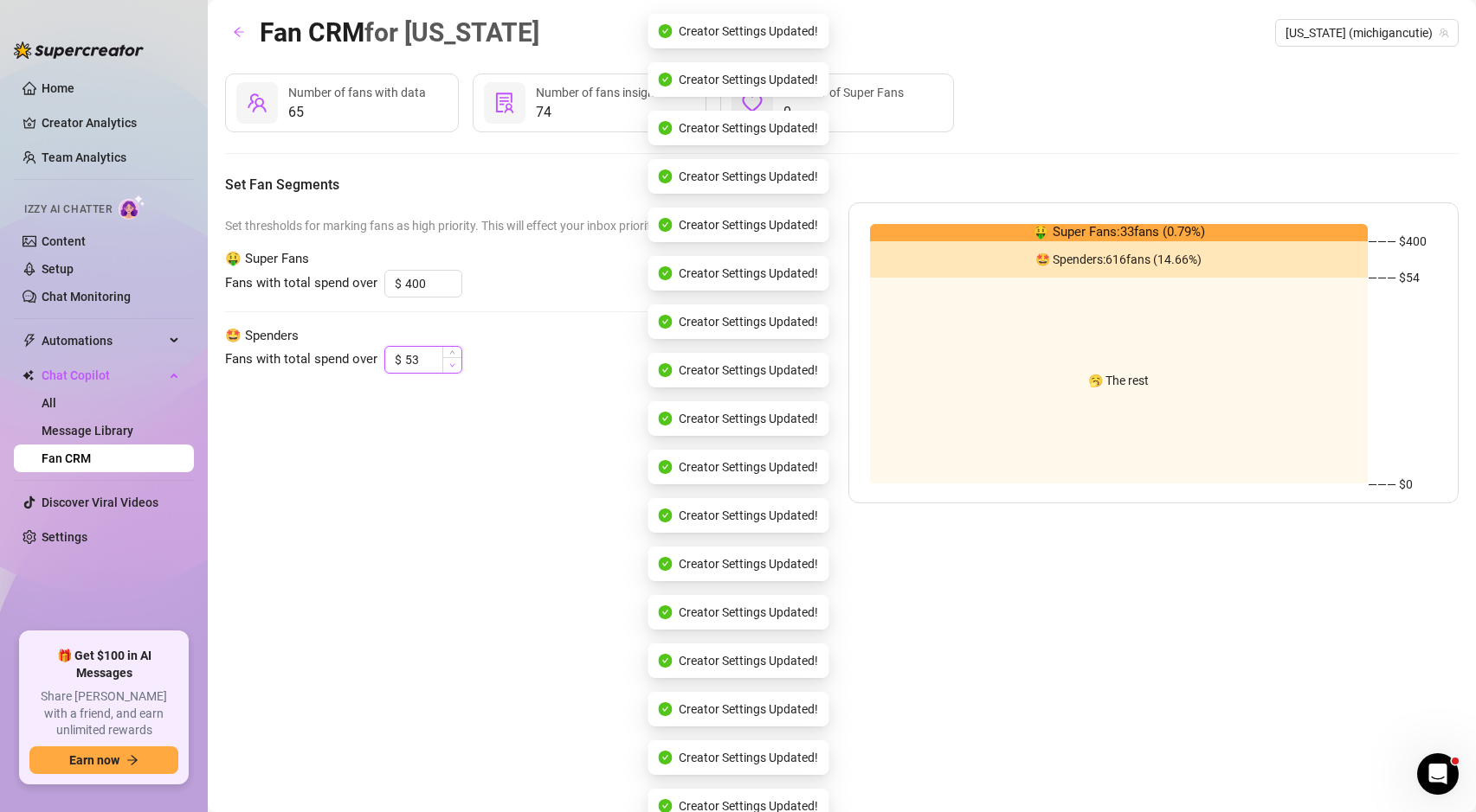
click at [450, 366] on icon "down" at bounding box center [453, 366] width 5 height 4
type input "50"
click at [450, 366] on icon "down" at bounding box center [453, 366] width 5 height 4
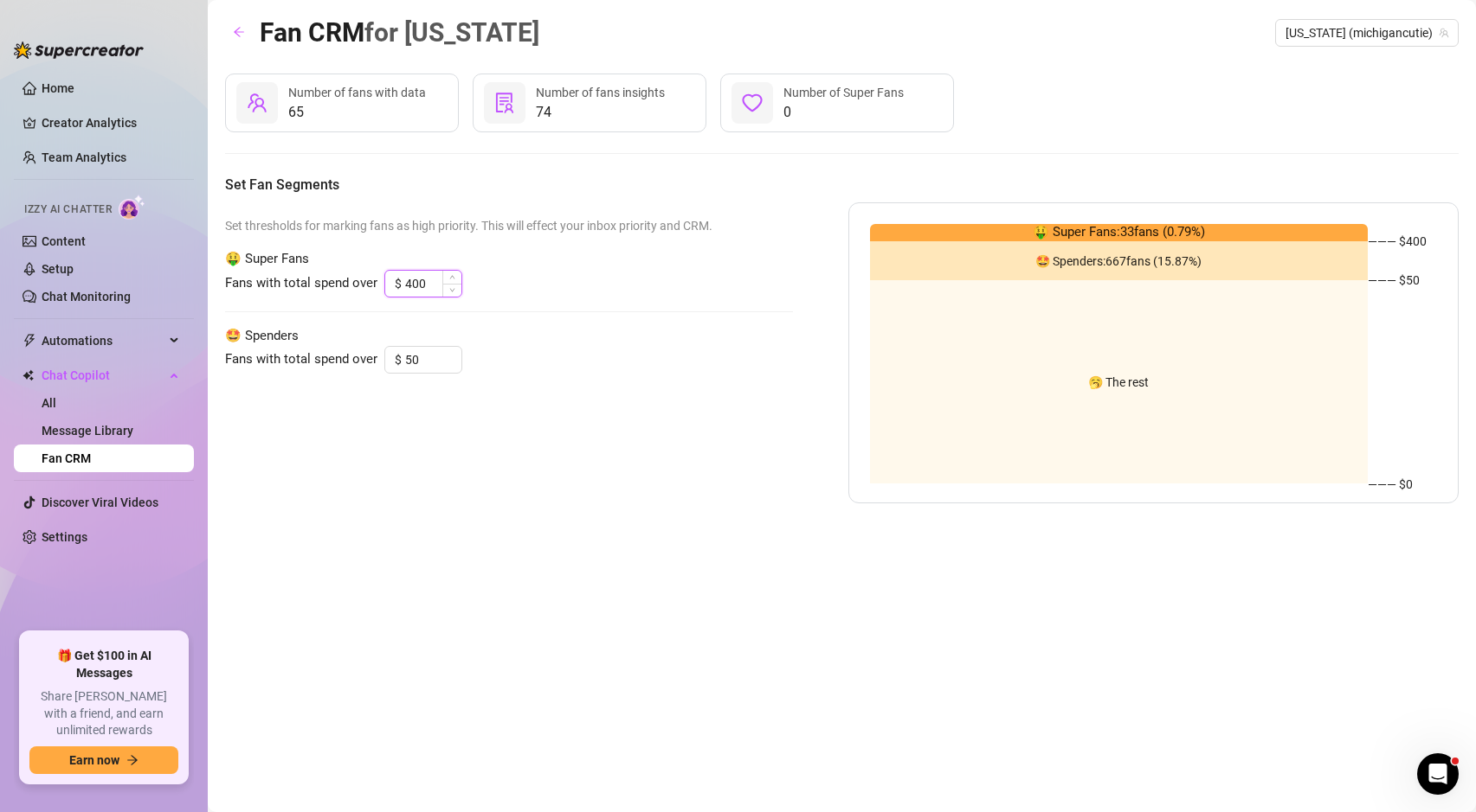
click at [411, 284] on input "400" at bounding box center [433, 283] width 56 height 26
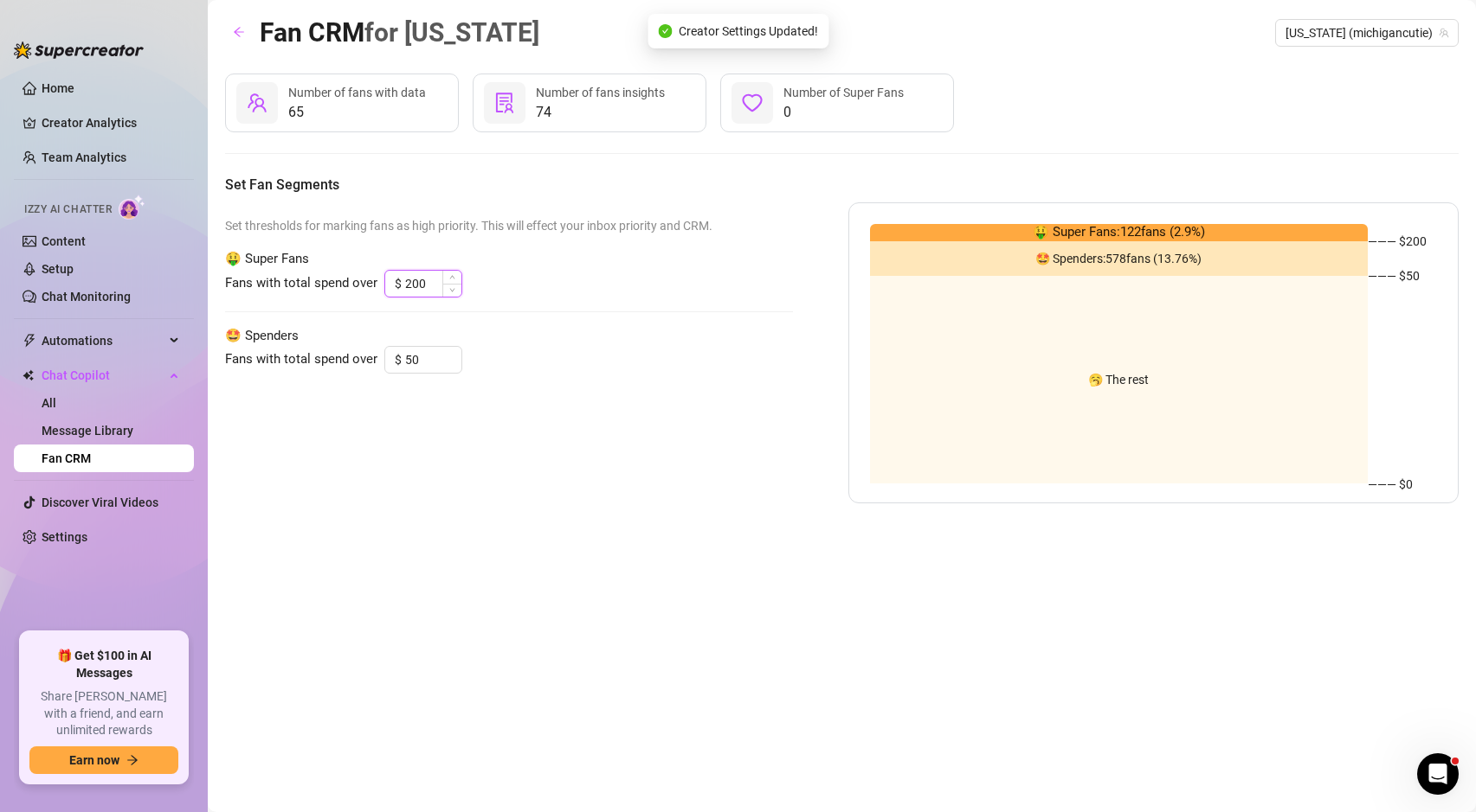
click at [436, 281] on input "200" at bounding box center [433, 283] width 56 height 26
click at [455, 277] on span "Increase Value" at bounding box center [452, 278] width 19 height 15
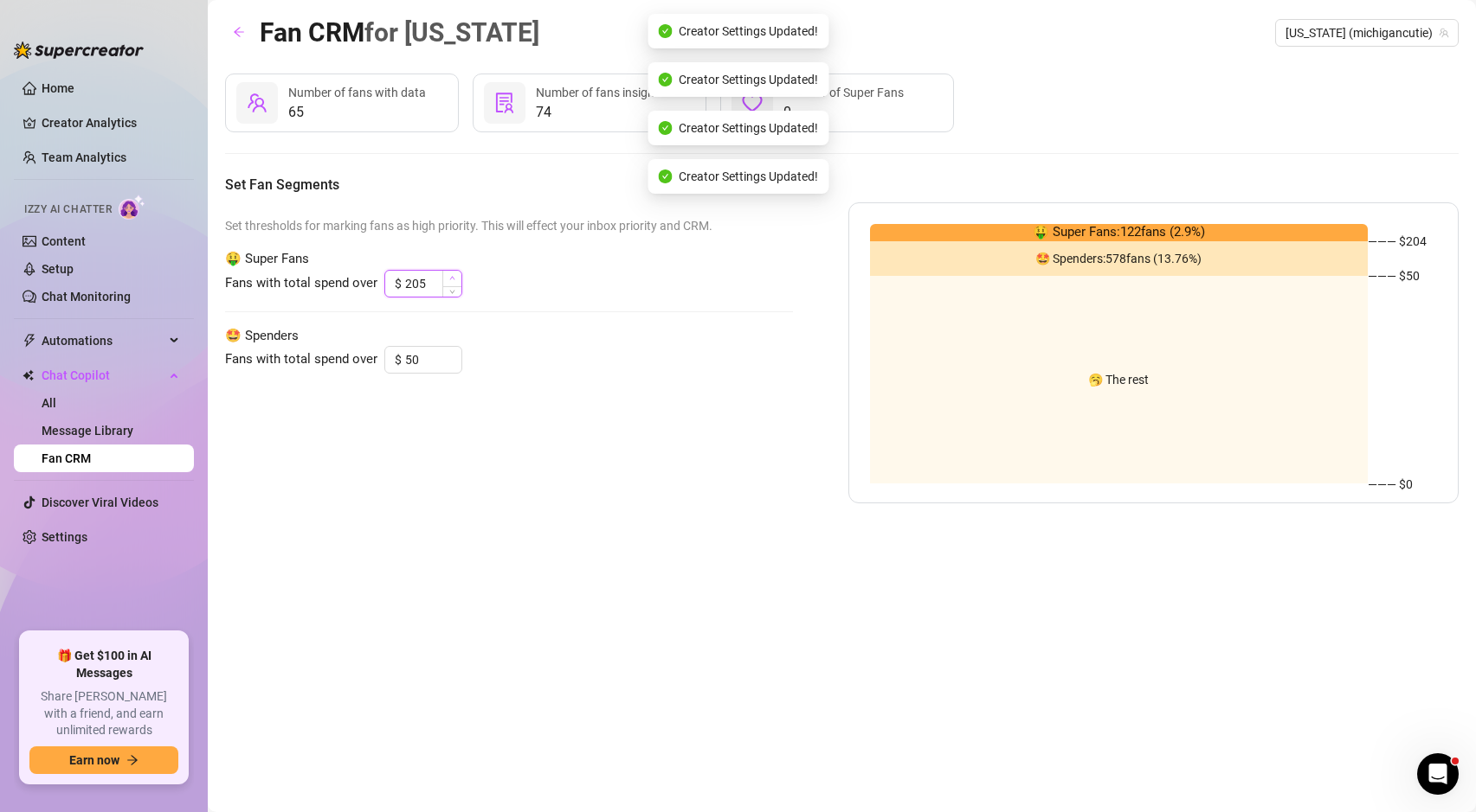
click at [455, 277] on span "Increase Value" at bounding box center [452, 278] width 19 height 15
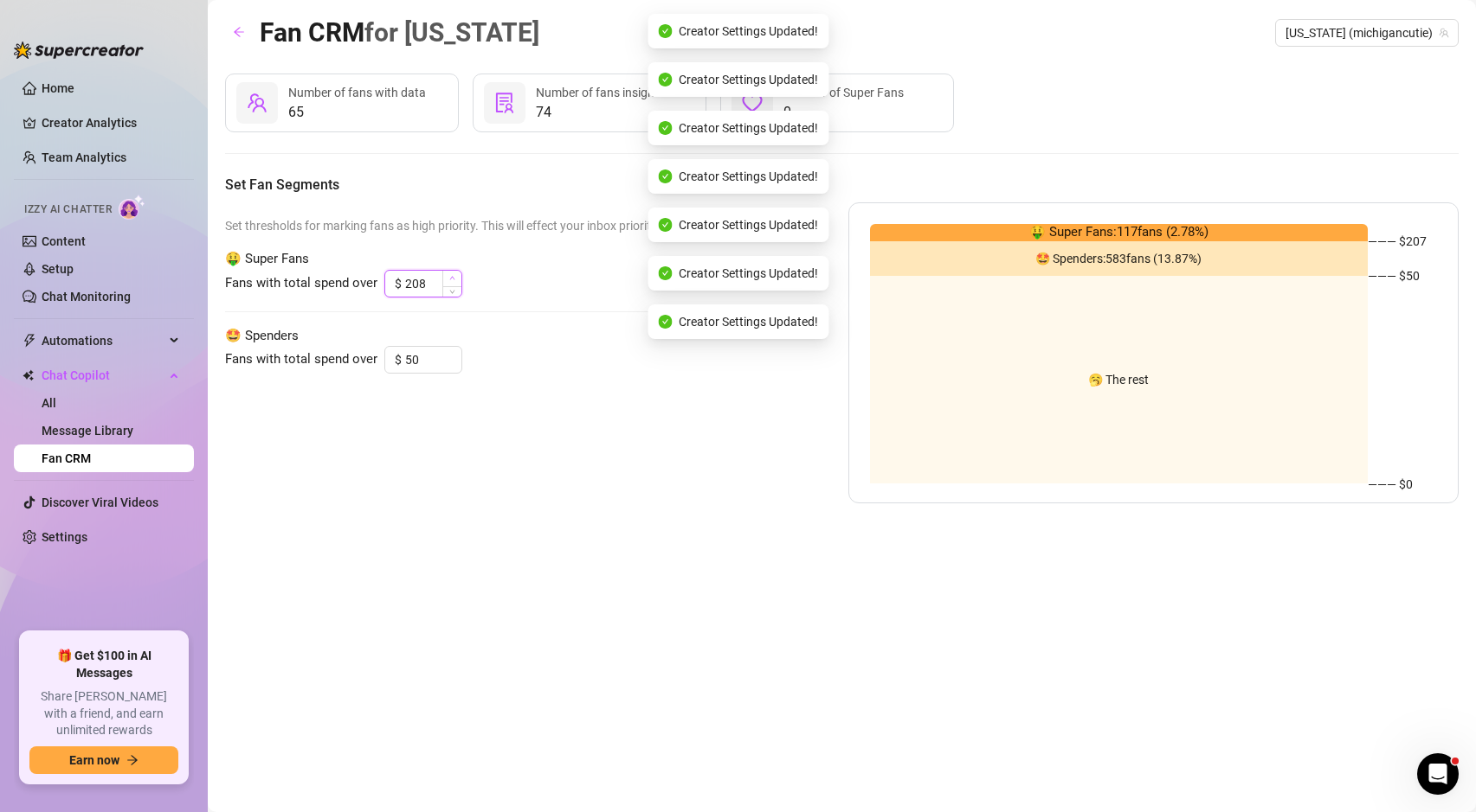
click at [455, 277] on span "Increase Value" at bounding box center [452, 278] width 19 height 15
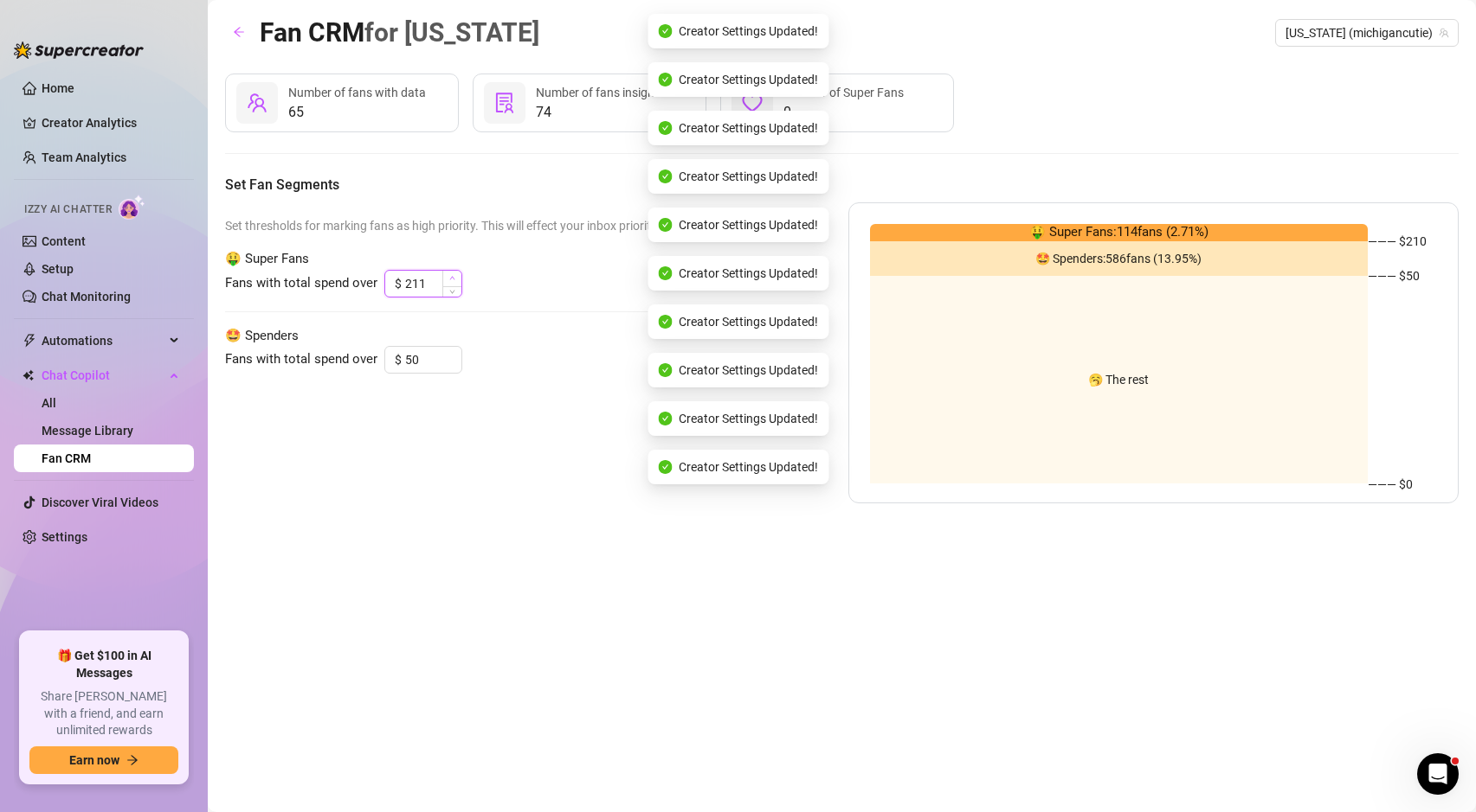
click at [455, 277] on span "Increase Value" at bounding box center [452, 278] width 19 height 15
click at [455, 278] on span "Increase Value" at bounding box center [452, 278] width 19 height 15
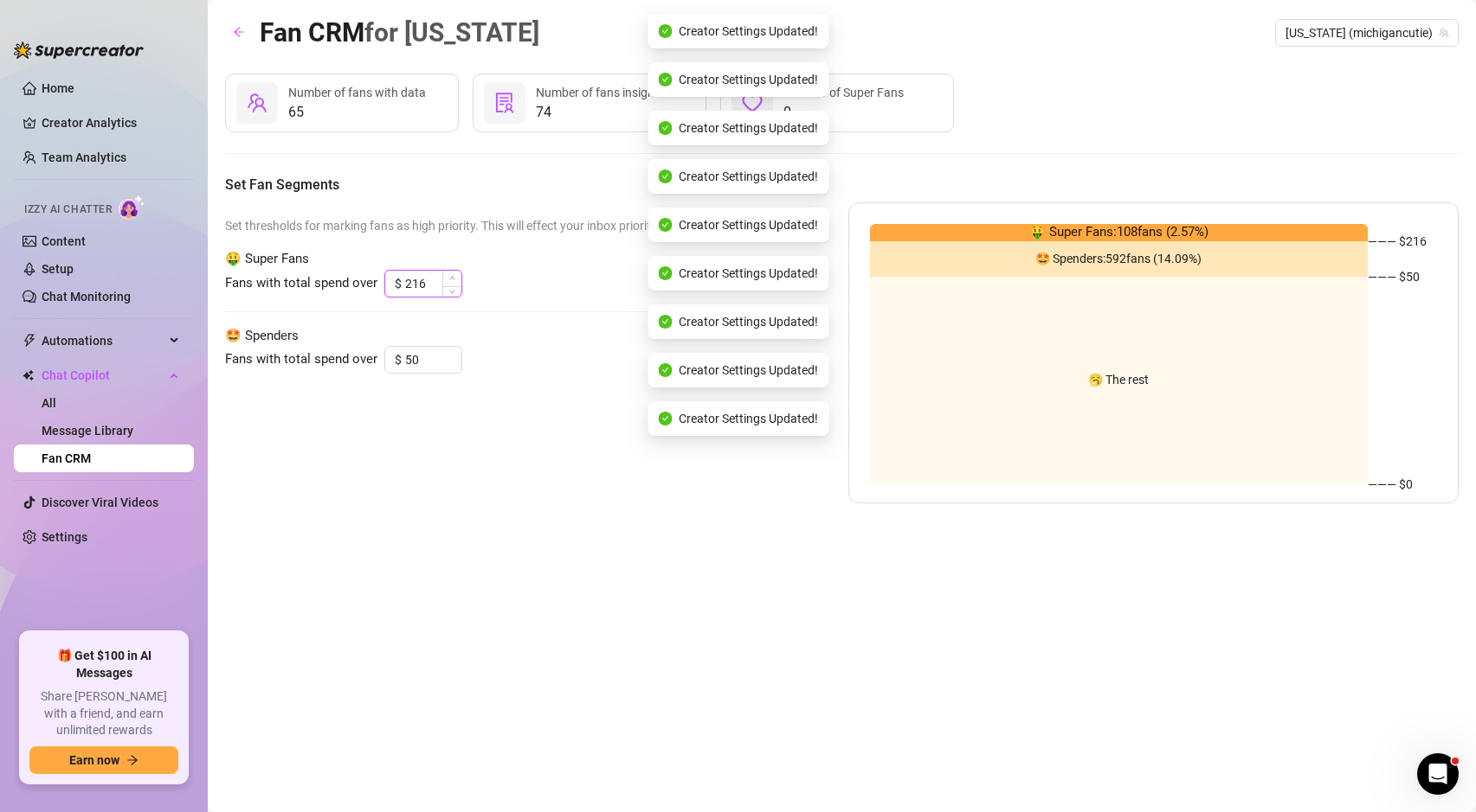
click at [455, 278] on span "Increase Value" at bounding box center [452, 278] width 19 height 15
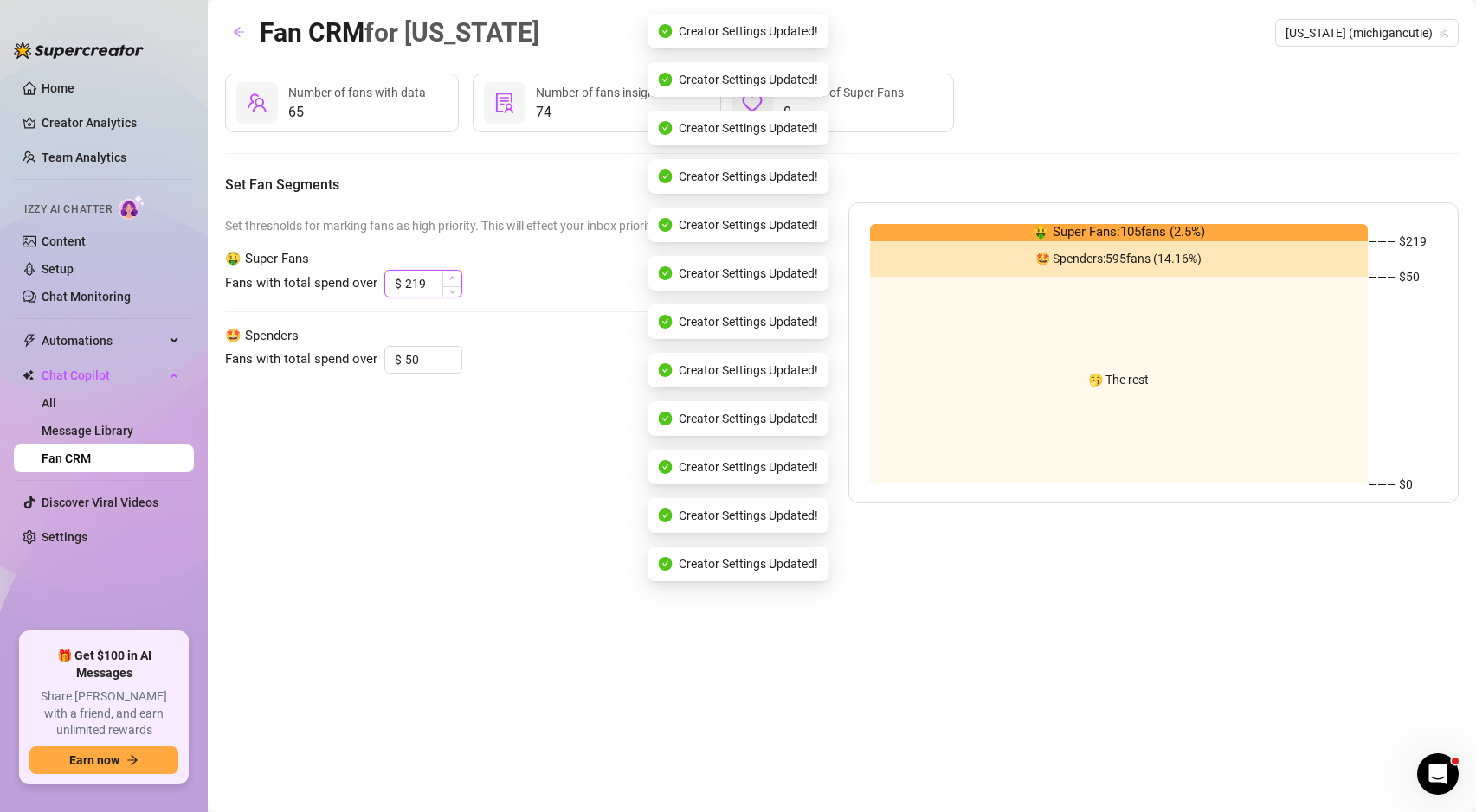
click at [455, 278] on span "Increase Value" at bounding box center [452, 278] width 19 height 15
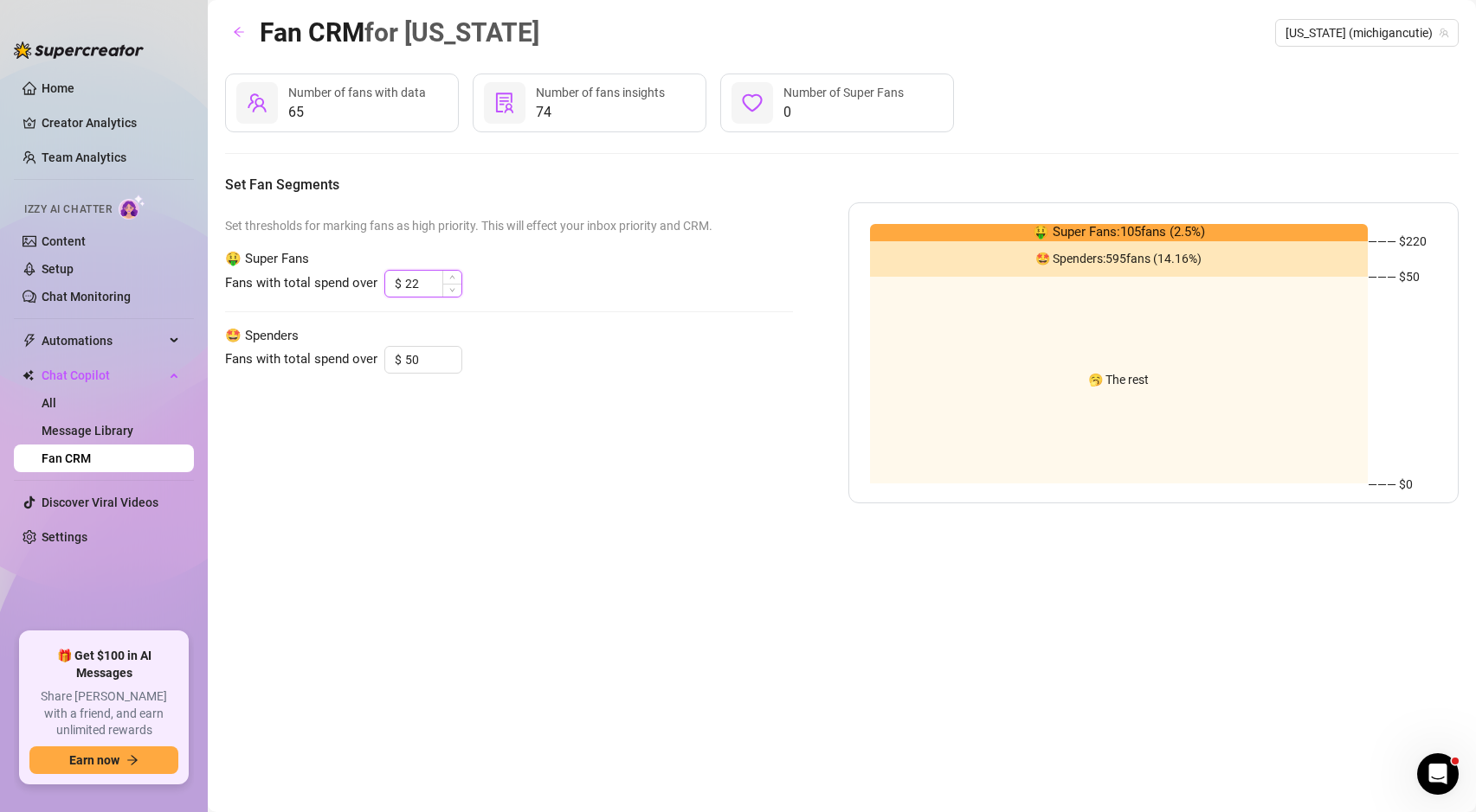
type input "2"
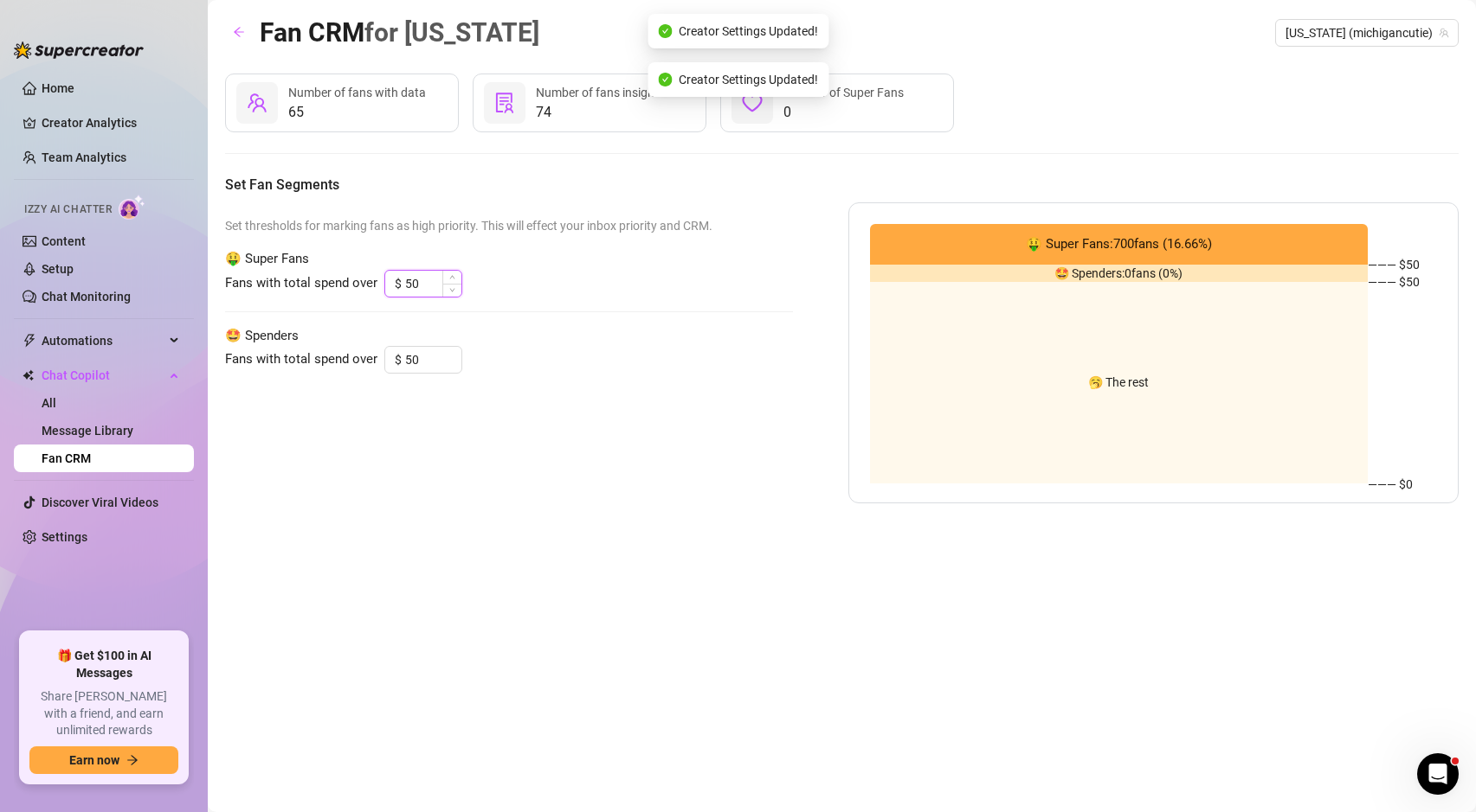
type input "5"
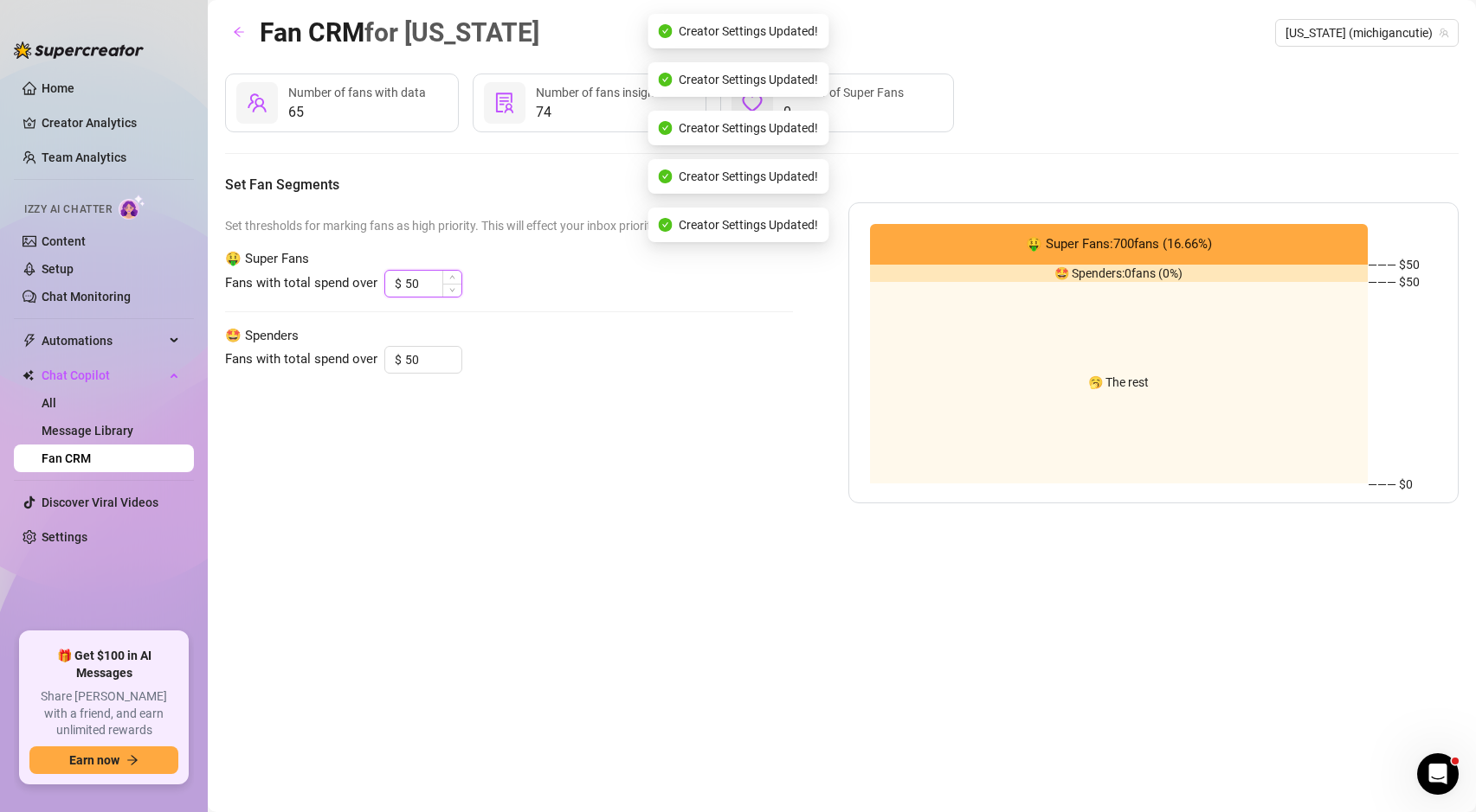
type input "5"
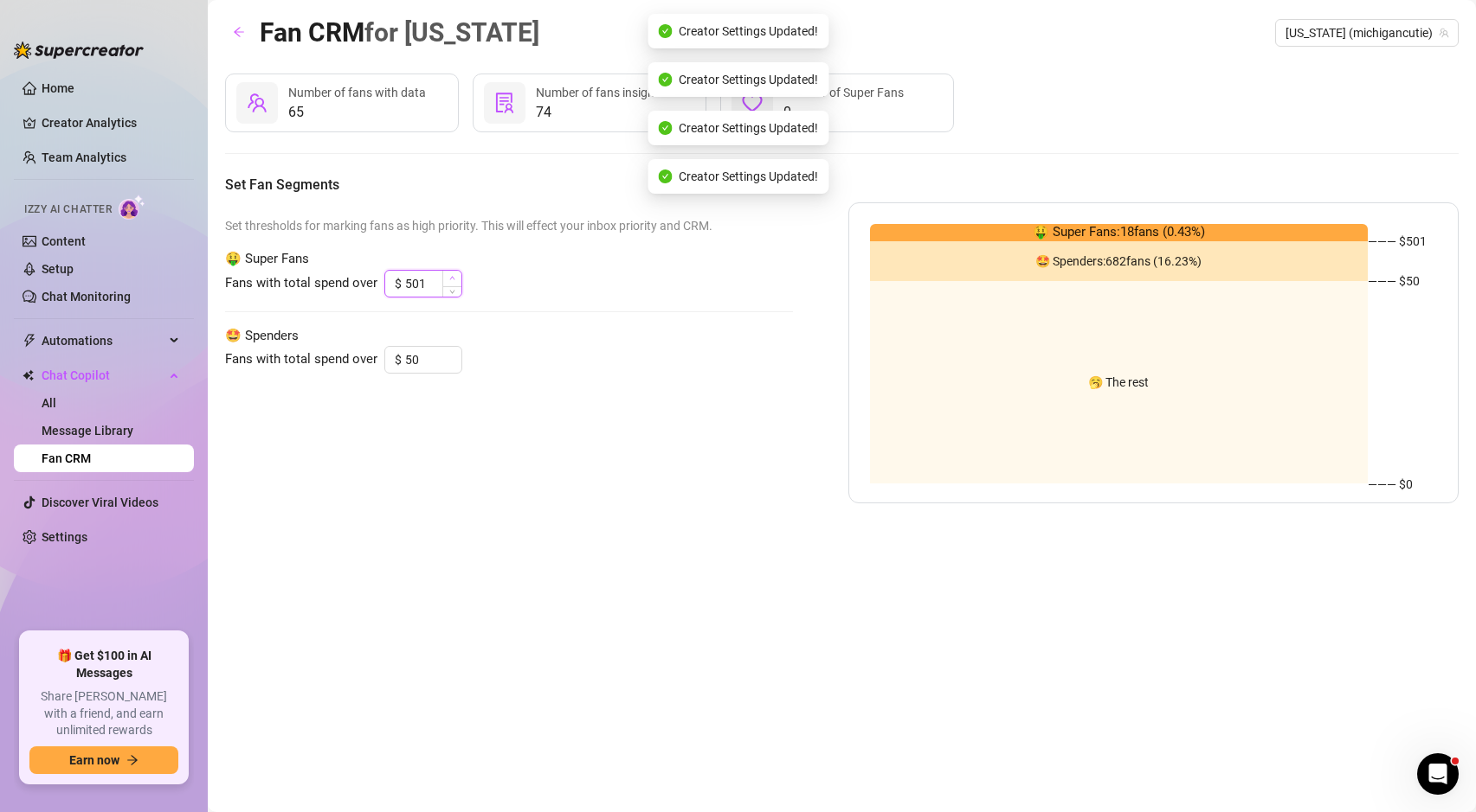
click at [452, 275] on icon "up" at bounding box center [452, 278] width 6 height 6
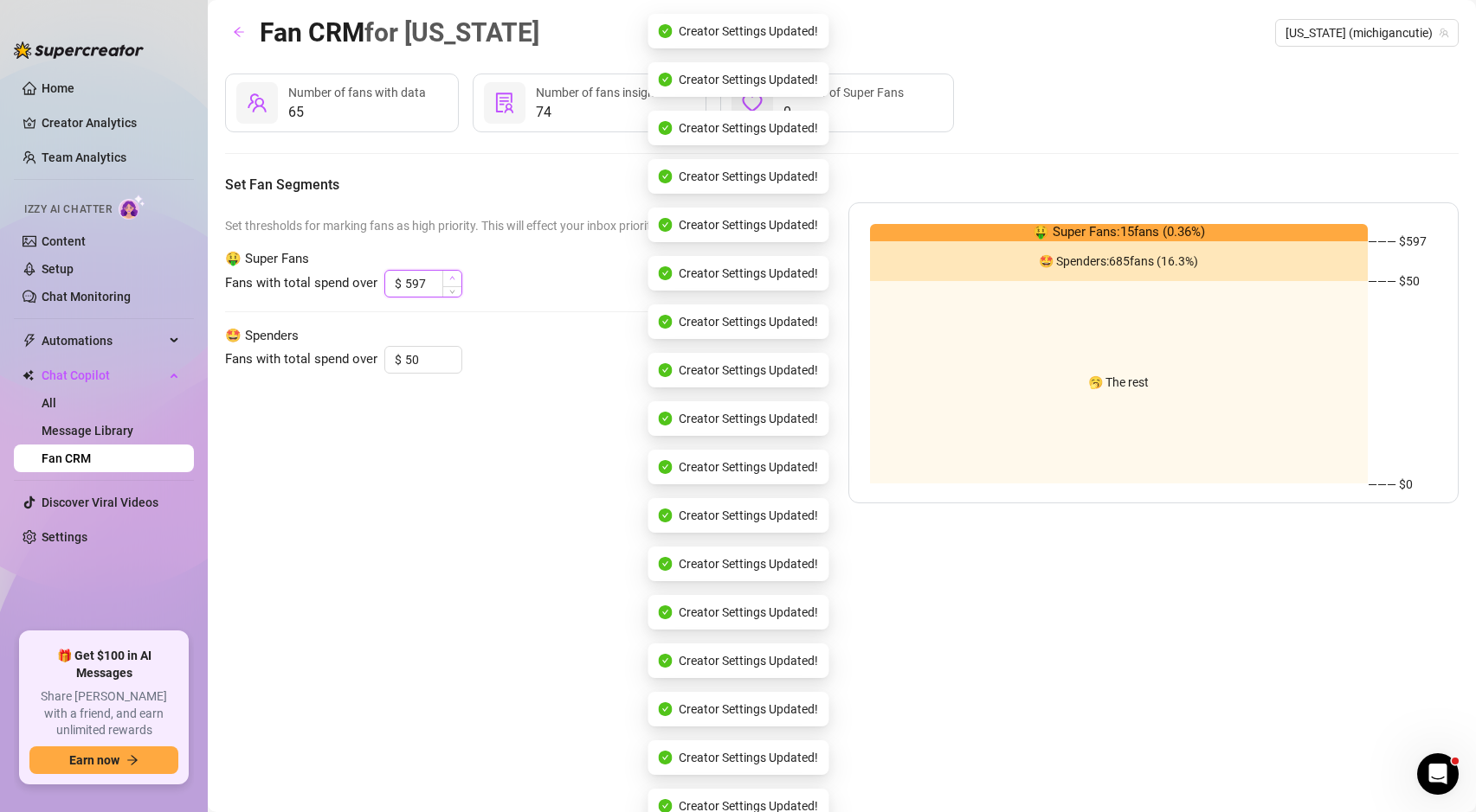
click at [452, 275] on icon "up" at bounding box center [452, 278] width 6 height 6
click at [451, 288] on icon "down" at bounding box center [452, 289] width 6 height 6
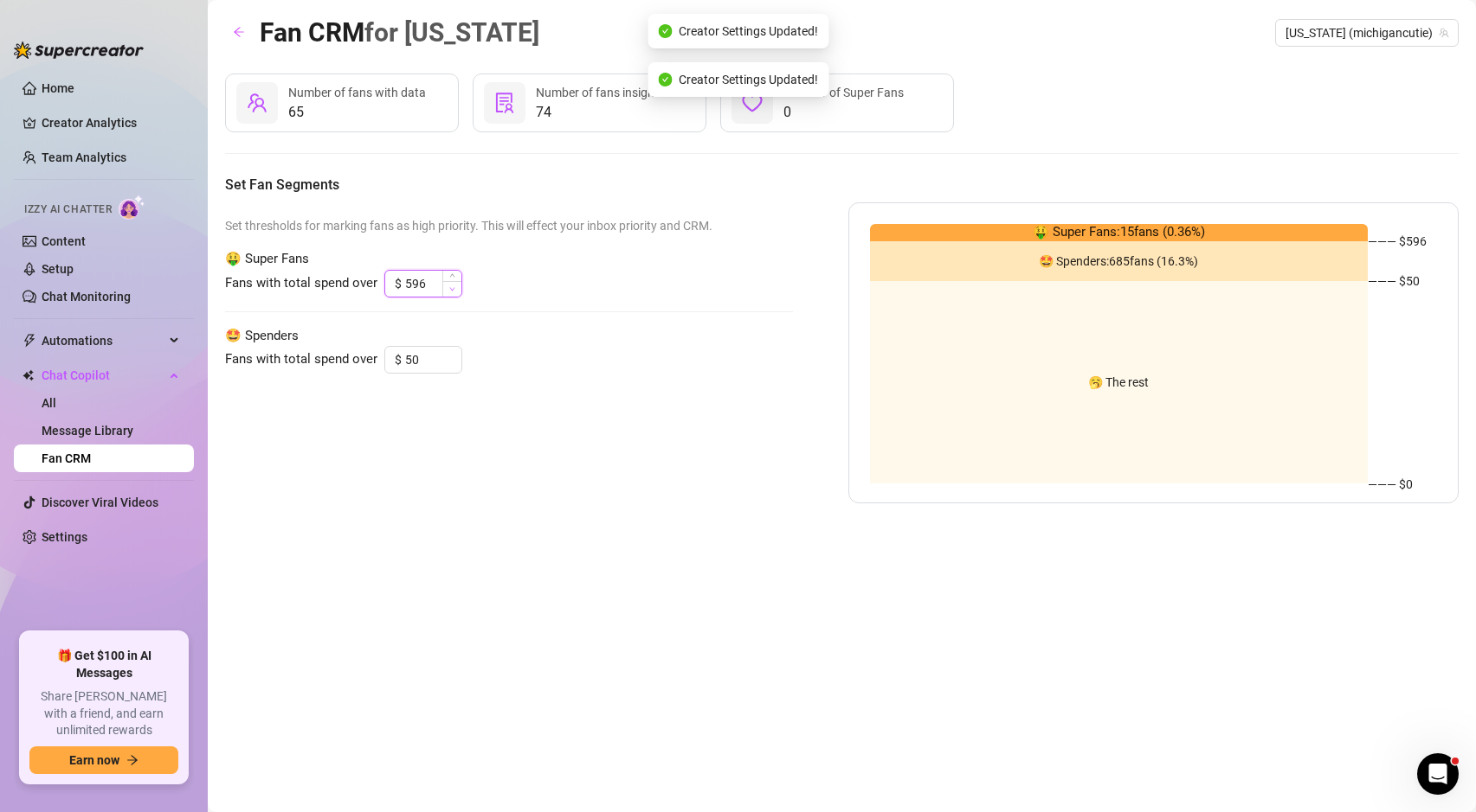
click at [451, 288] on icon "down" at bounding box center [452, 289] width 6 height 6
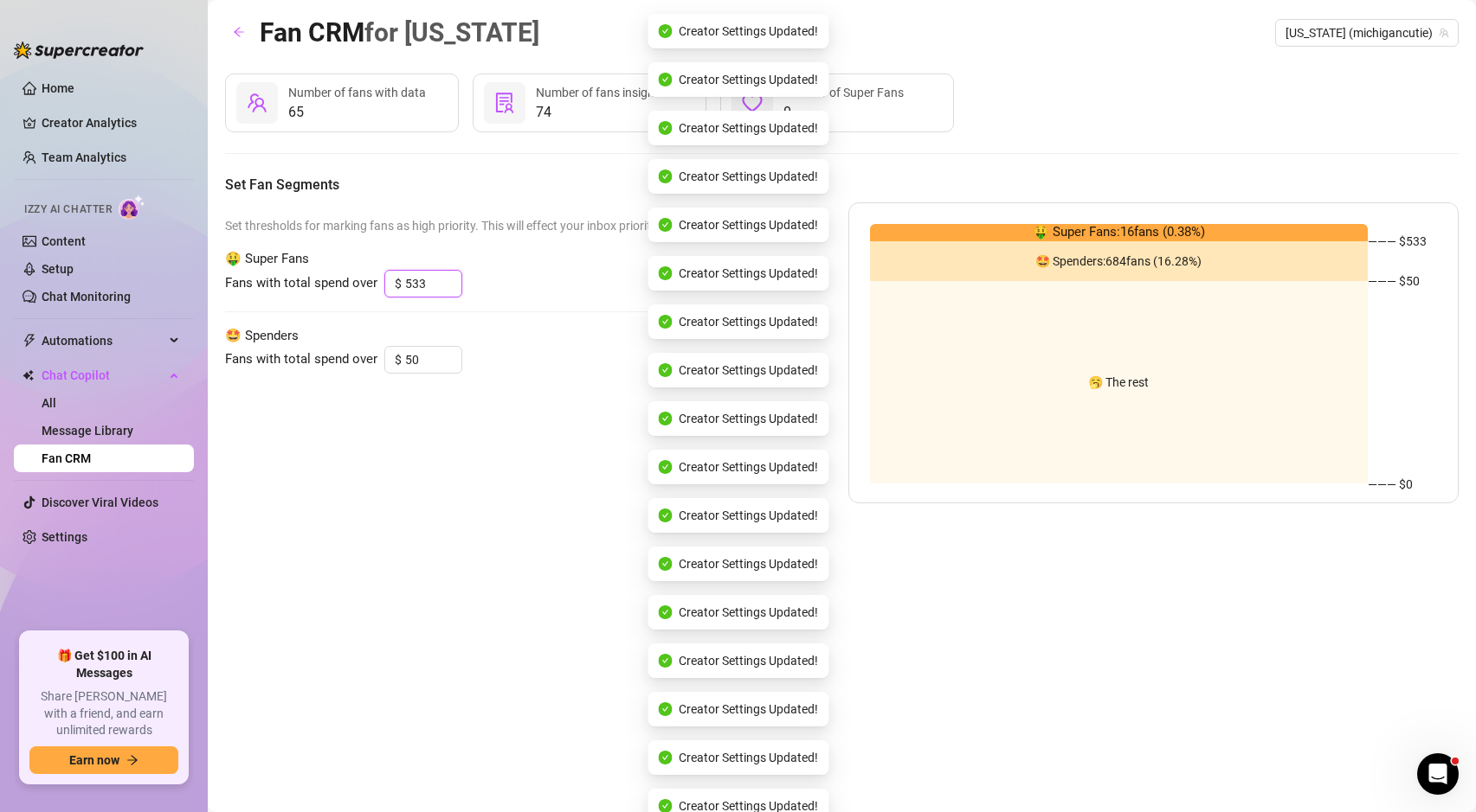
drag, startPoint x: 451, startPoint y: 288, endPoint x: 448, endPoint y: 304, distance: 16.3
click at [448, 304] on div "Set thresholds for marking fans as high priority. This will effect your inbox p…" at bounding box center [509, 353] width 568 height 301
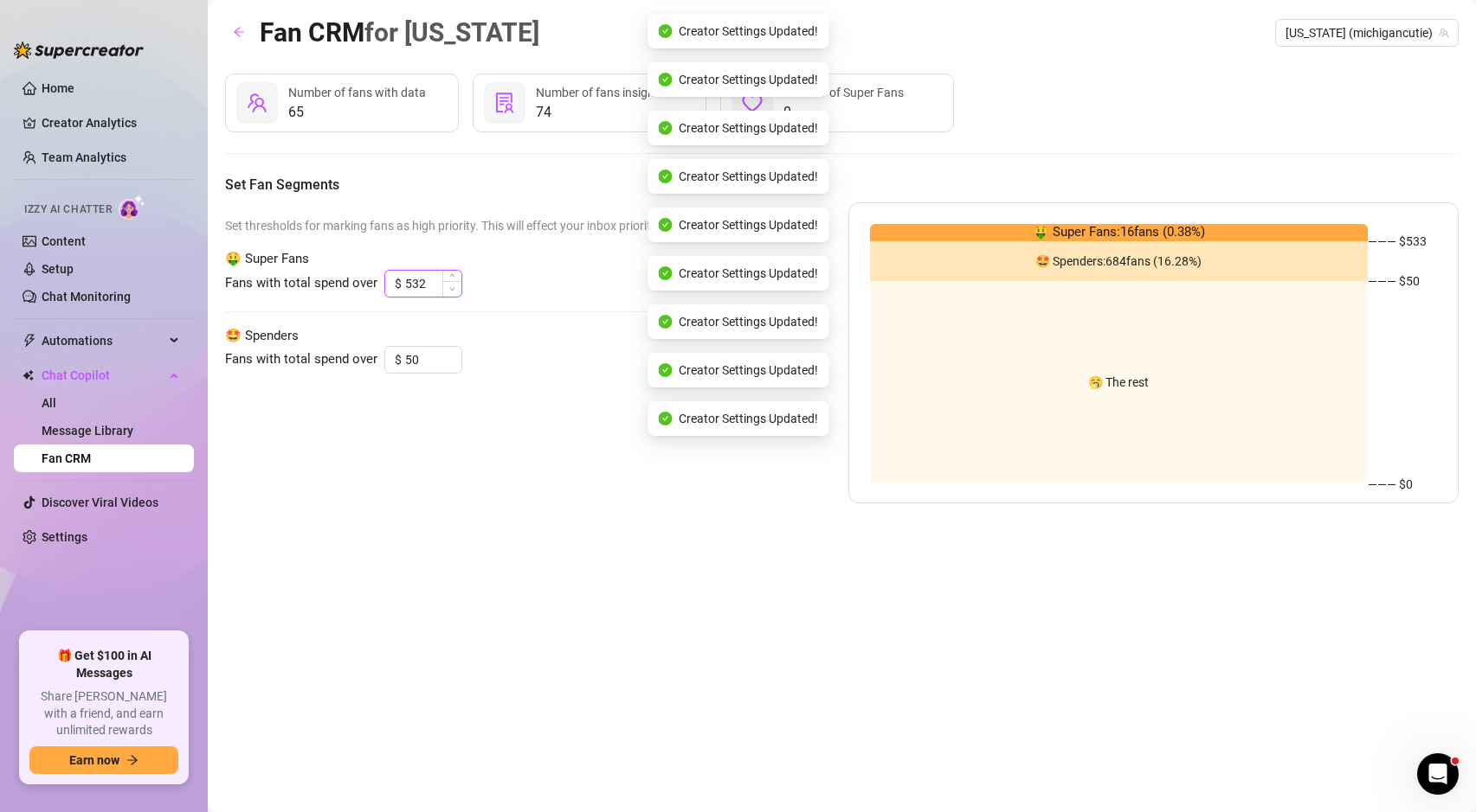
click at [451, 292] on span "Decrease Value" at bounding box center [452, 288] width 19 height 15
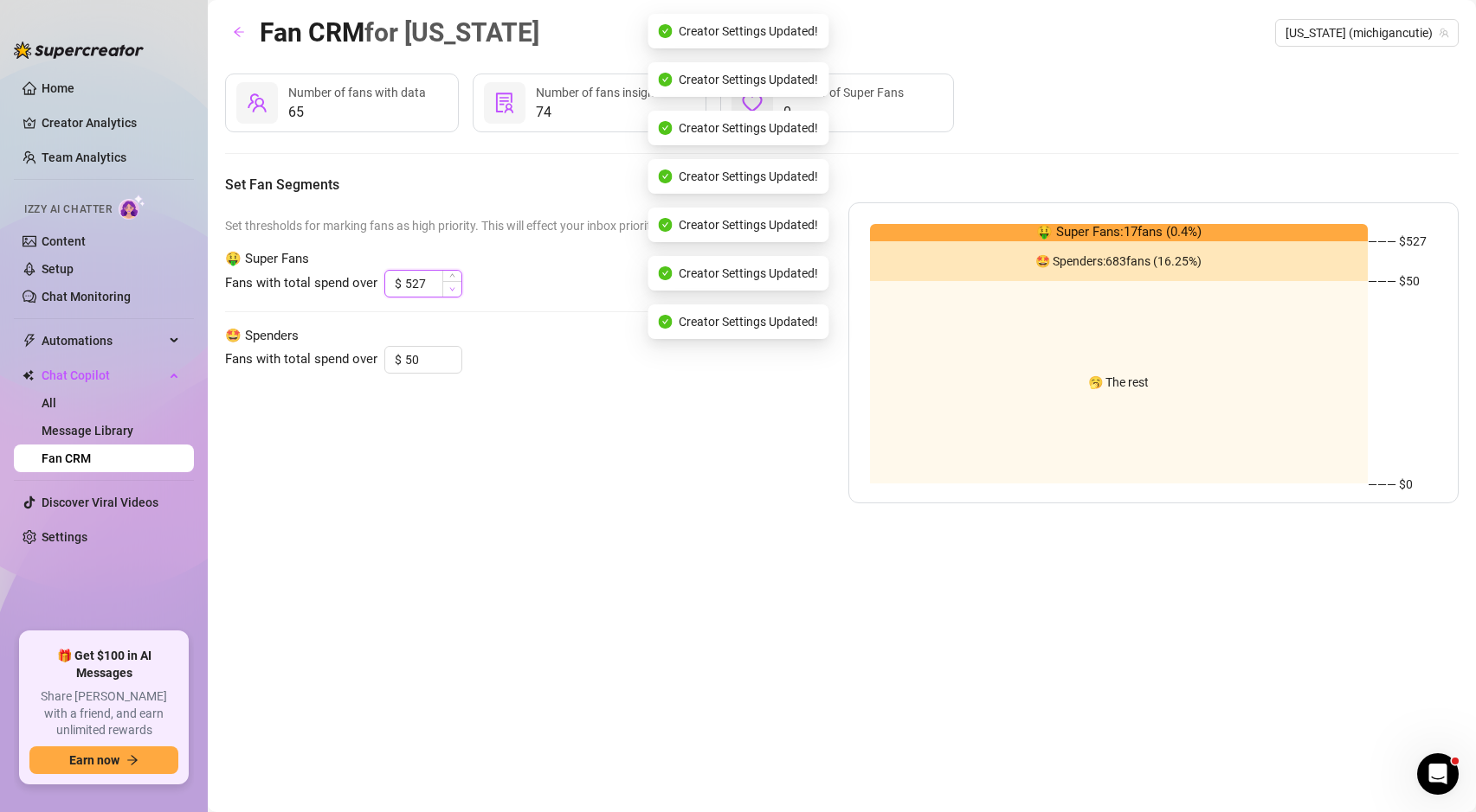
click at [451, 292] on span "Decrease Value" at bounding box center [452, 288] width 19 height 15
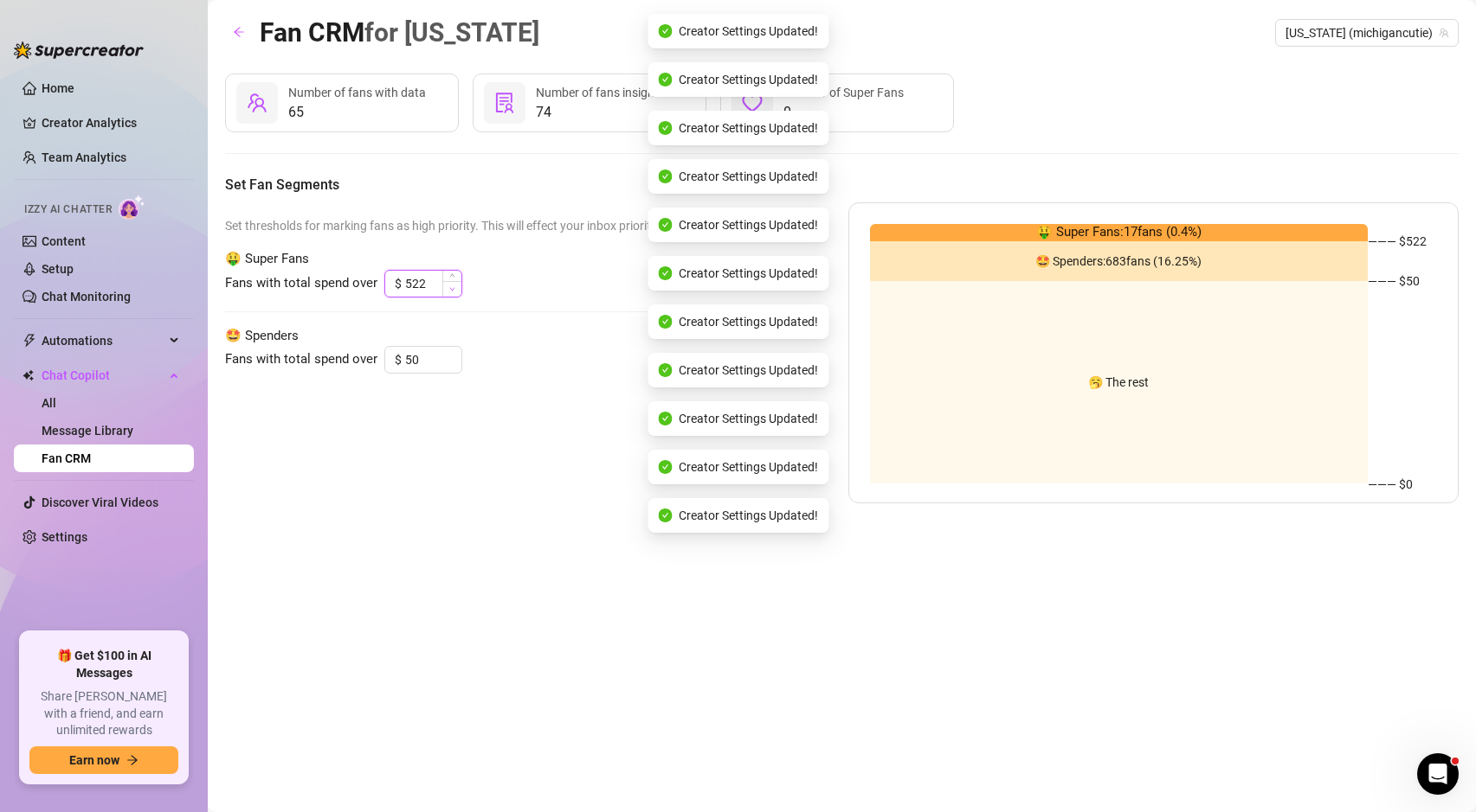
click at [451, 292] on span "Decrease Value" at bounding box center [452, 288] width 19 height 15
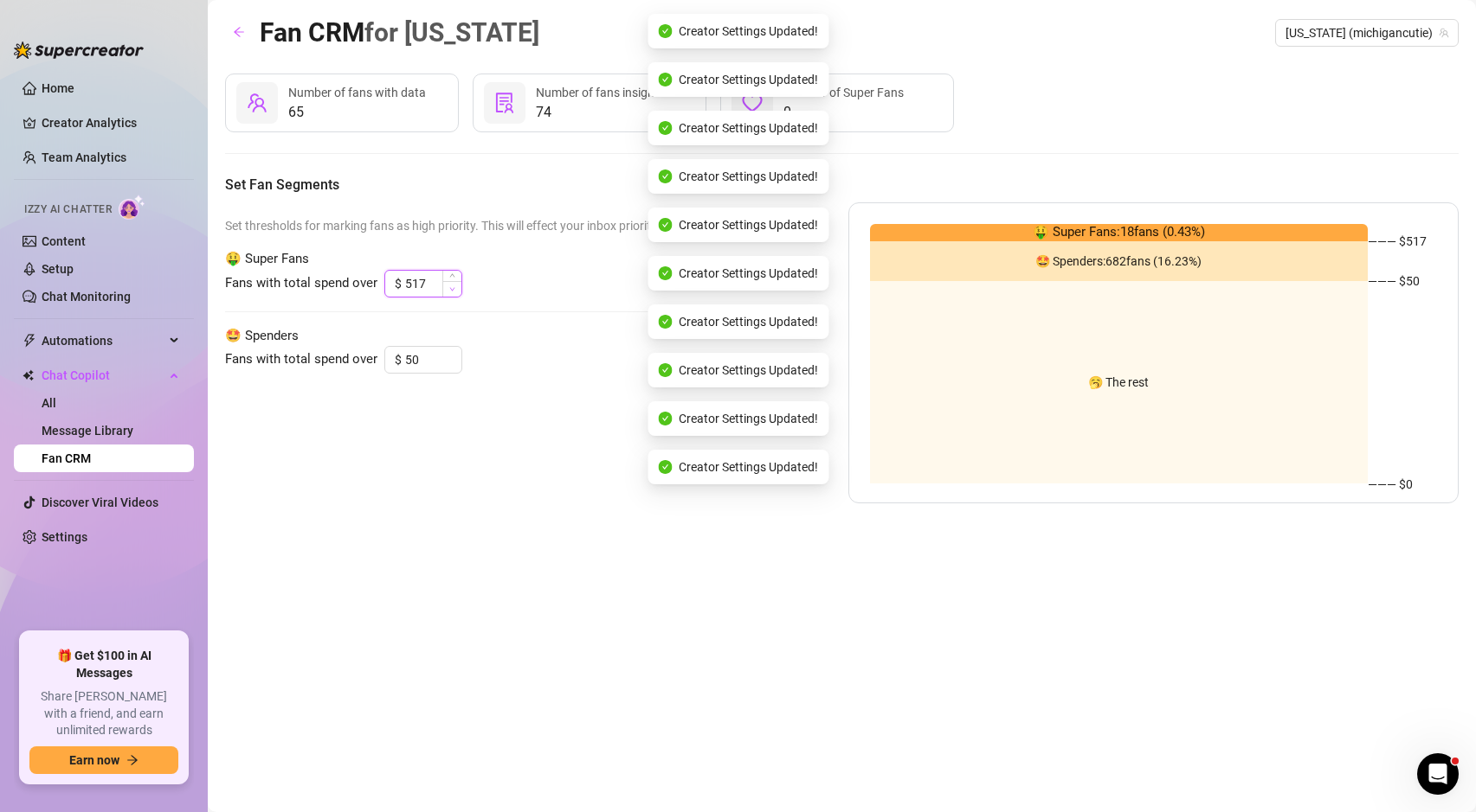
click at [451, 292] on span "Decrease Value" at bounding box center [452, 288] width 19 height 15
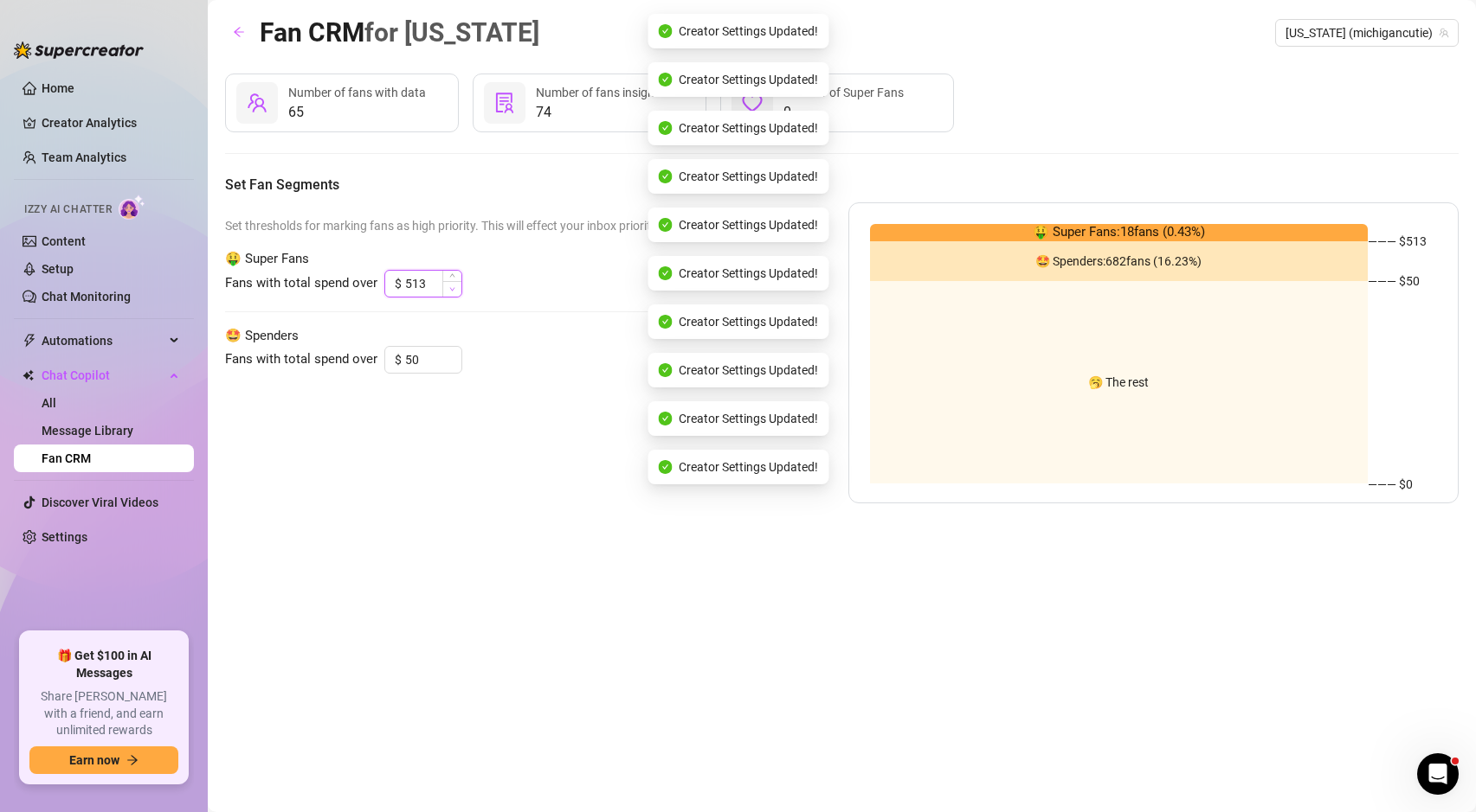
click at [451, 292] on span "Decrease Value" at bounding box center [452, 288] width 19 height 15
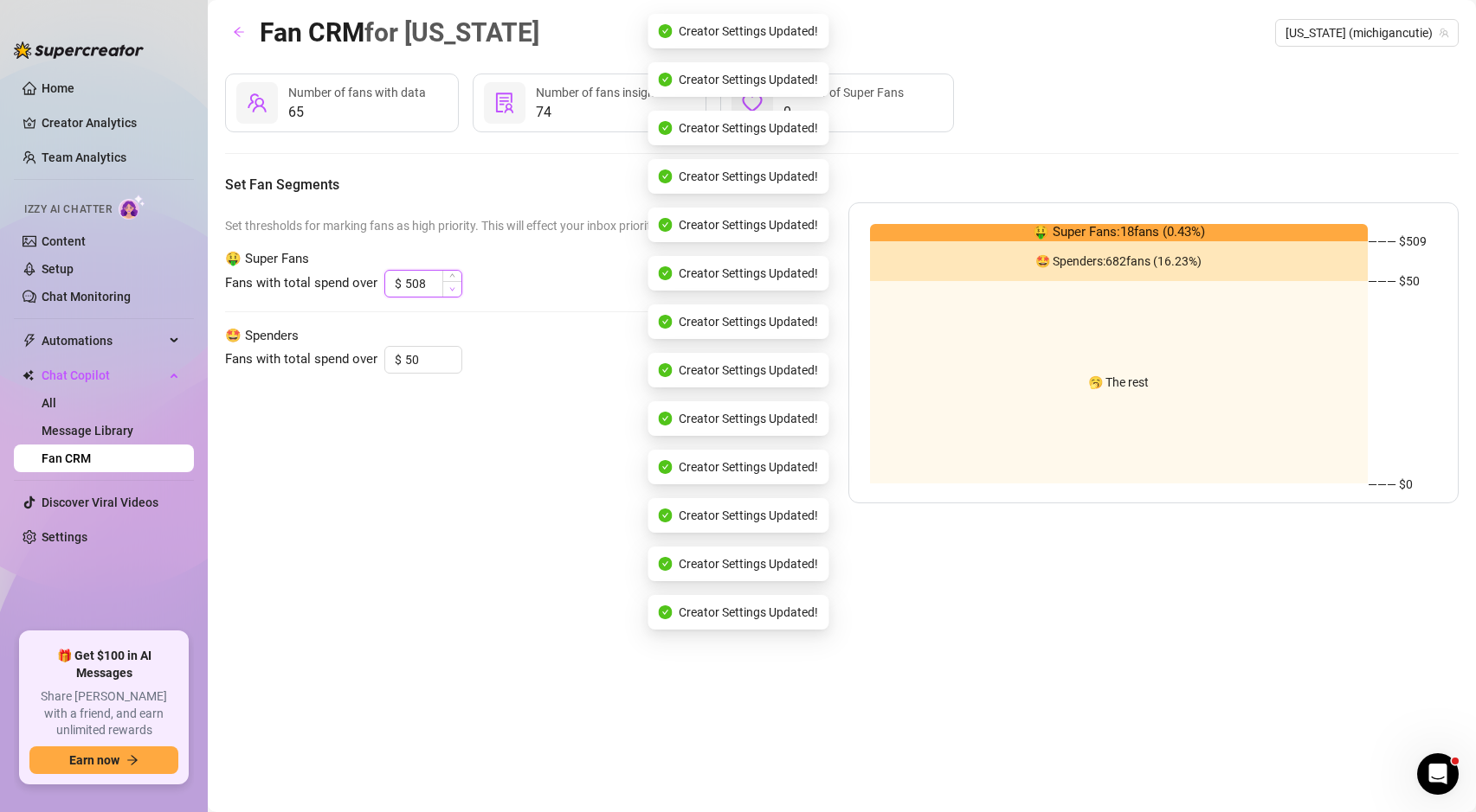
click at [451, 292] on span "Decrease Value" at bounding box center [452, 288] width 19 height 15
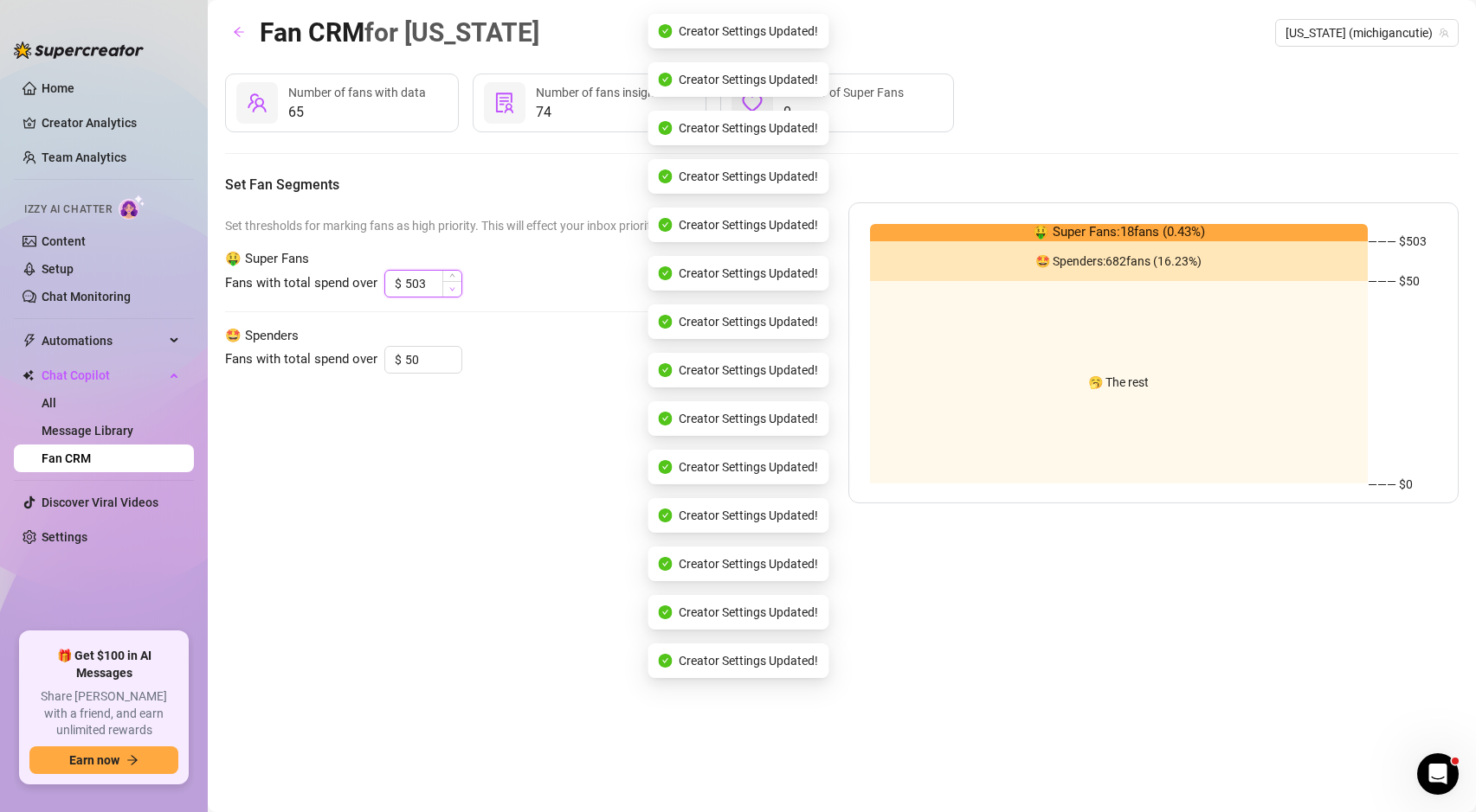
click at [451, 292] on span "Decrease Value" at bounding box center [452, 288] width 19 height 15
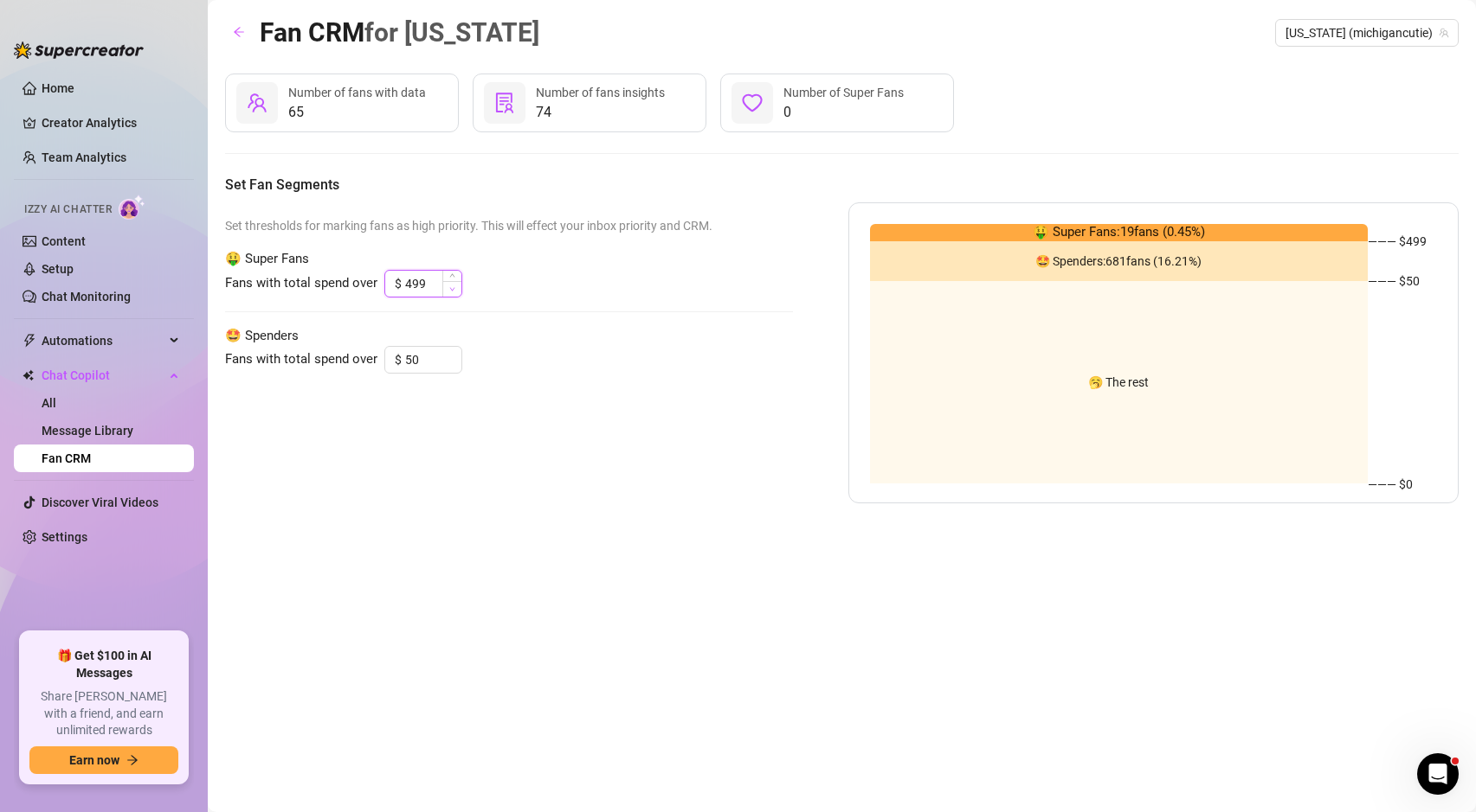
click at [449, 287] on icon "down" at bounding box center [452, 289] width 6 height 6
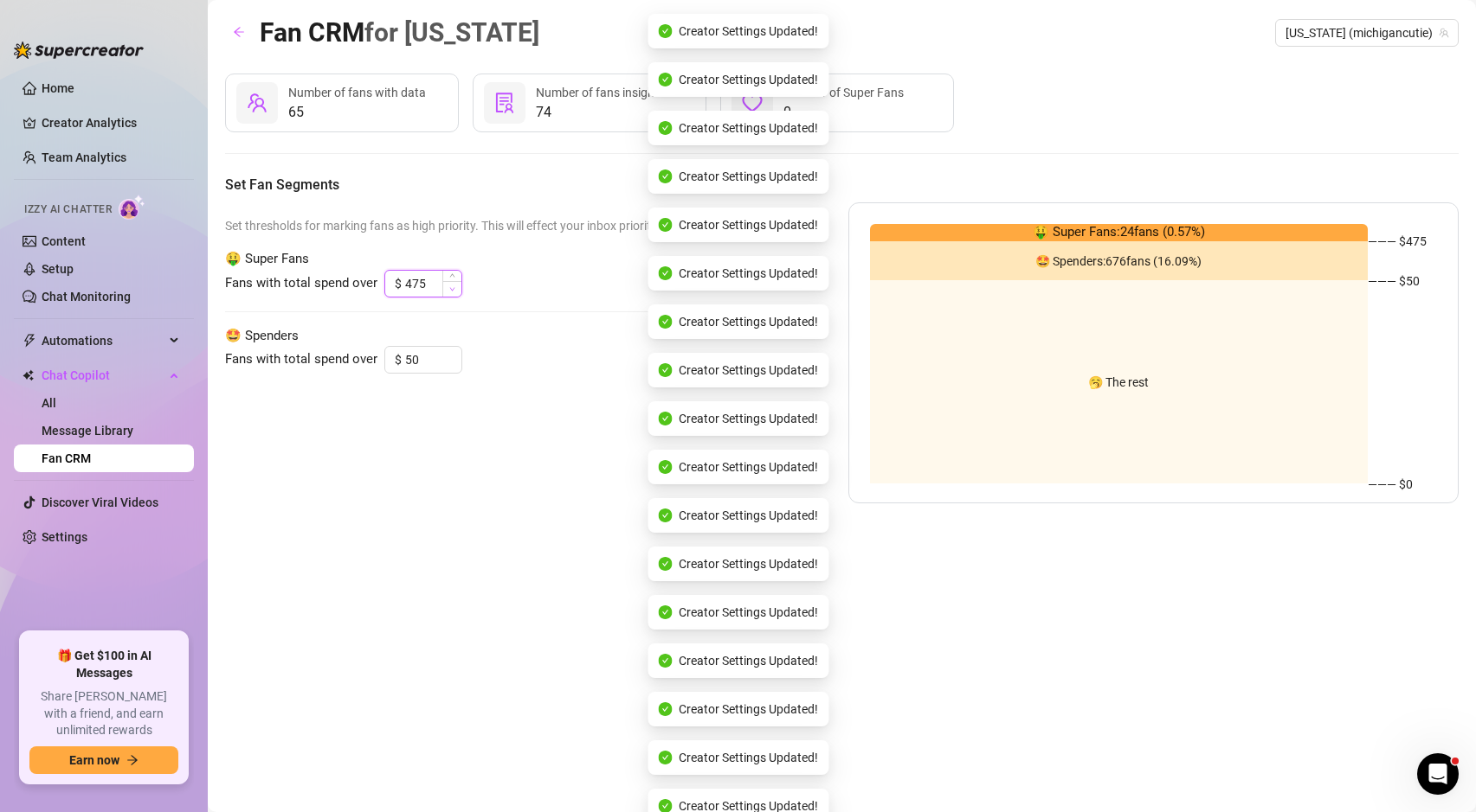
click at [453, 292] on icon "down" at bounding box center [452, 289] width 6 height 6
click at [452, 291] on icon "down" at bounding box center [452, 289] width 6 height 6
click at [453, 292] on span "Decrease Value" at bounding box center [452, 288] width 19 height 15
click at [450, 270] on span "Increase Value" at bounding box center [452, 278] width 19 height 15
type input "400"
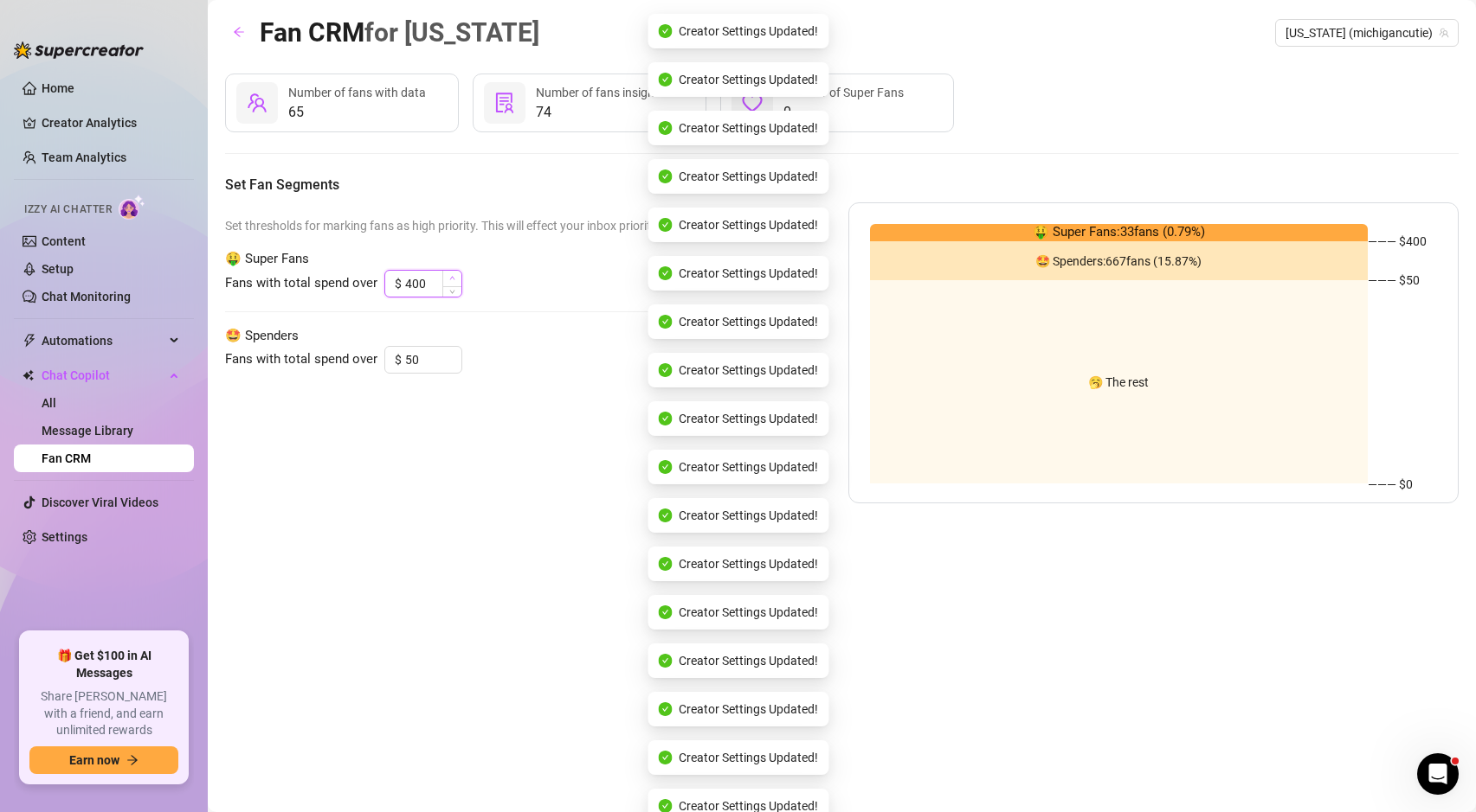
click at [450, 270] on span "Increase Value" at bounding box center [452, 278] width 19 height 15
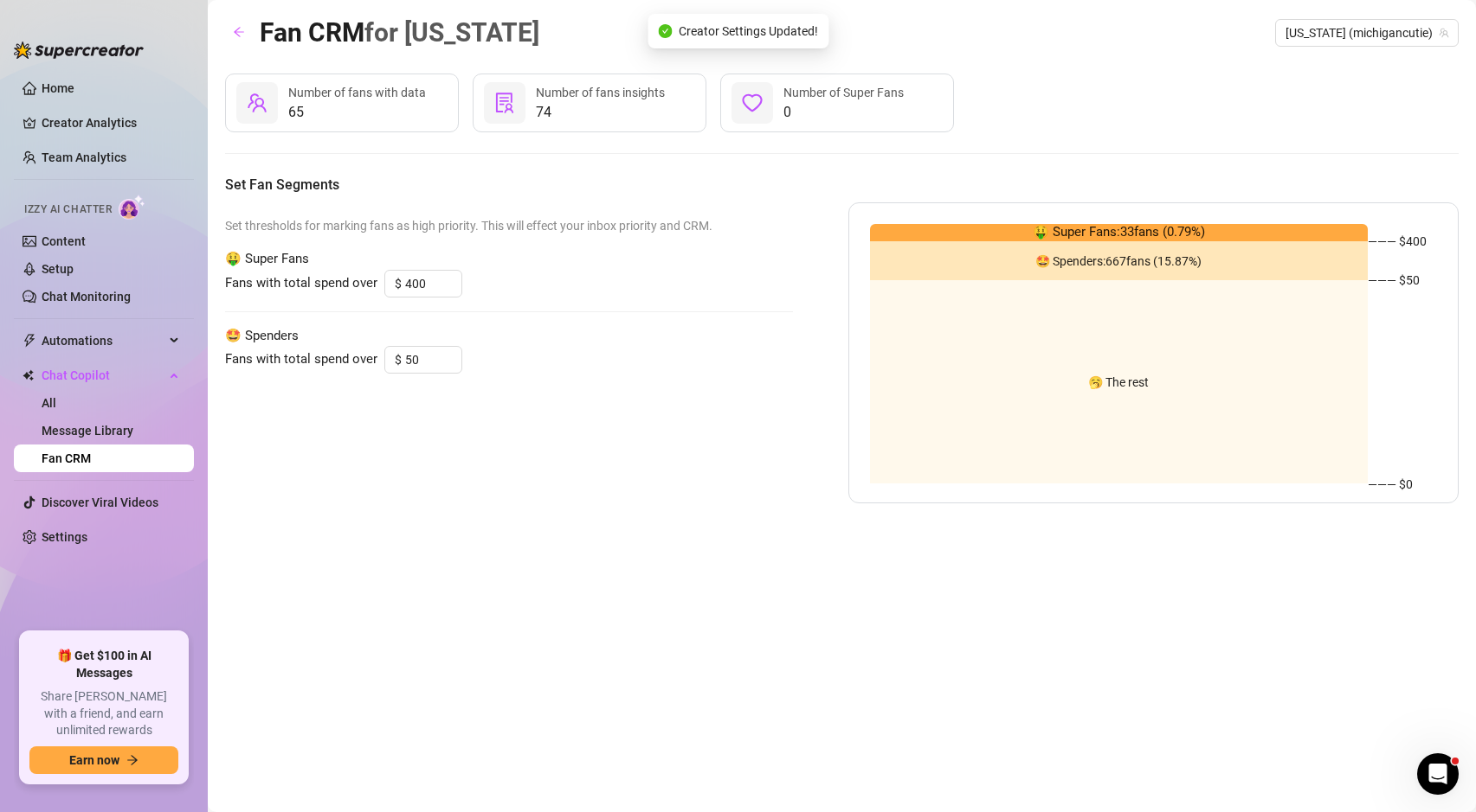
click at [649, 348] on div "Fans with total spend over $ 50" at bounding box center [509, 360] width 568 height 28
click at [1055, 158] on div "65 Number of fans with data 74 Number of fans insights 0 Number of Super Fans S…" at bounding box center [842, 288] width 1233 height 430
click at [691, 346] on div "Fans with total spend over $ 50" at bounding box center [509, 360] width 568 height 28
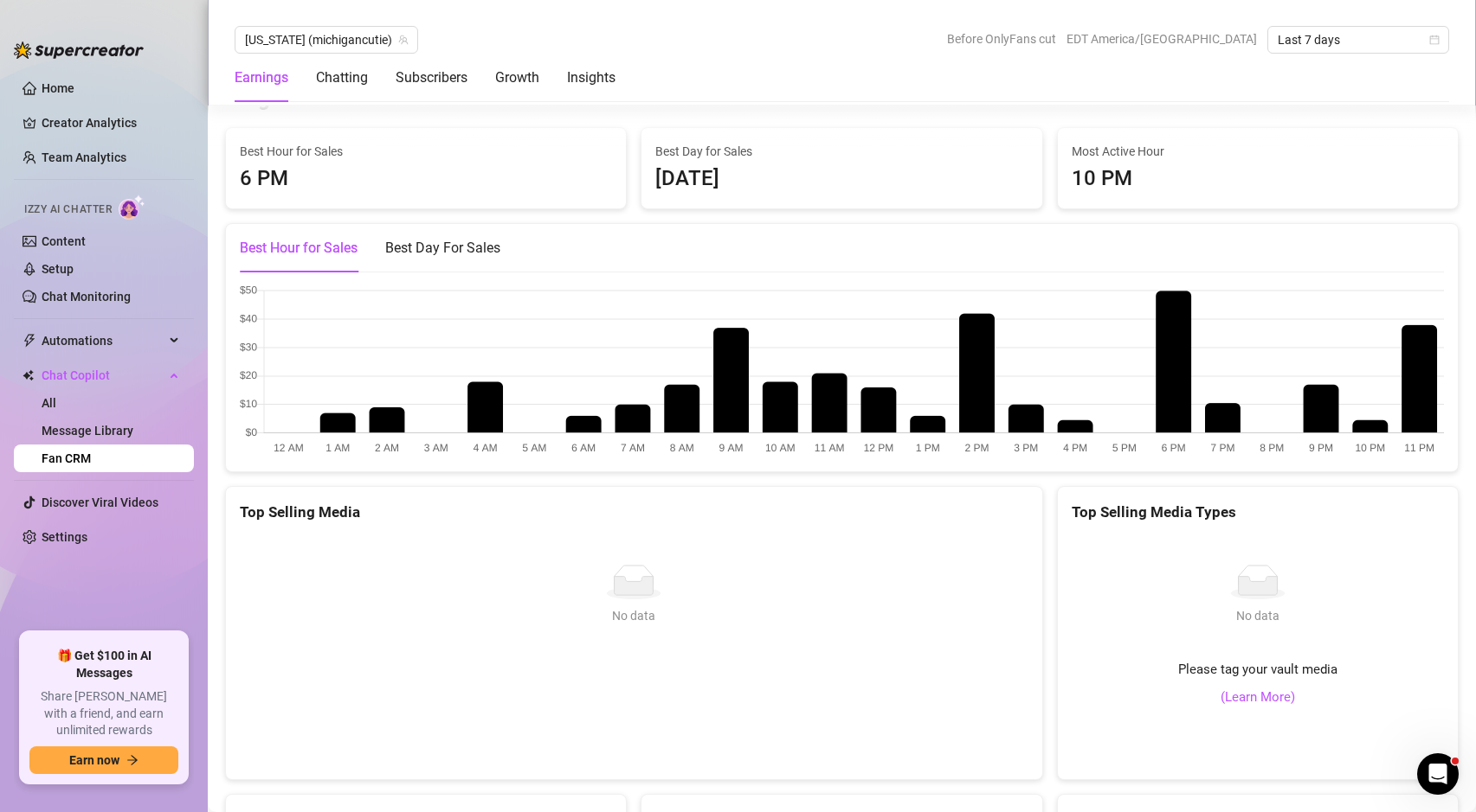
scroll to position [2479, 0]
click at [429, 242] on div "Best Day For Sales" at bounding box center [443, 250] width 115 height 49
click at [329, 239] on div "Best Hour for Sales" at bounding box center [298, 249] width 118 height 21
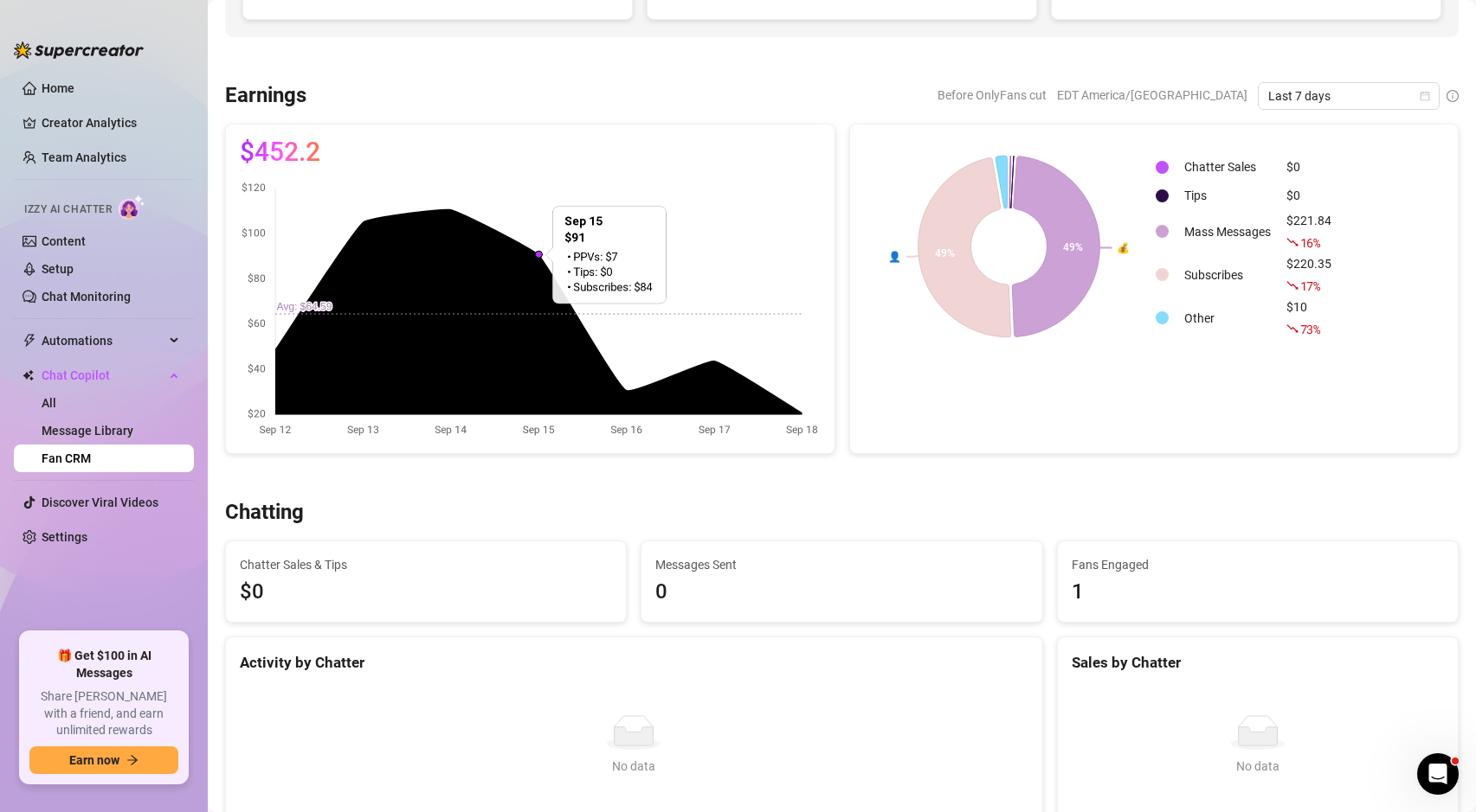
scroll to position [229, 0]
